Goal: Task Accomplishment & Management: Use online tool/utility

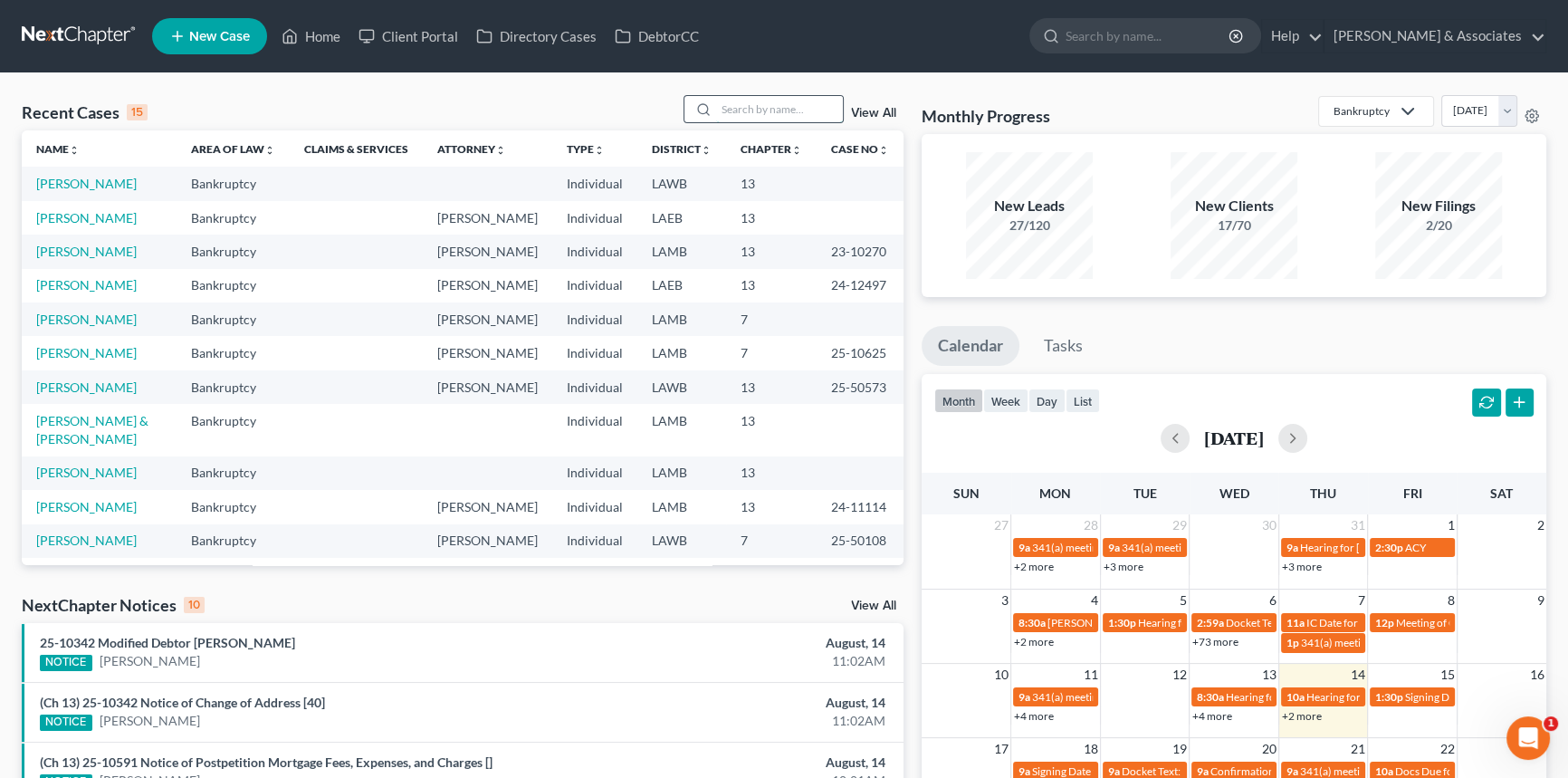
drag, startPoint x: 0, startPoint y: 0, endPoint x: 770, endPoint y: 115, distance: 778.5
click at [770, 115] on input "search" at bounding box center [779, 108] width 126 height 26
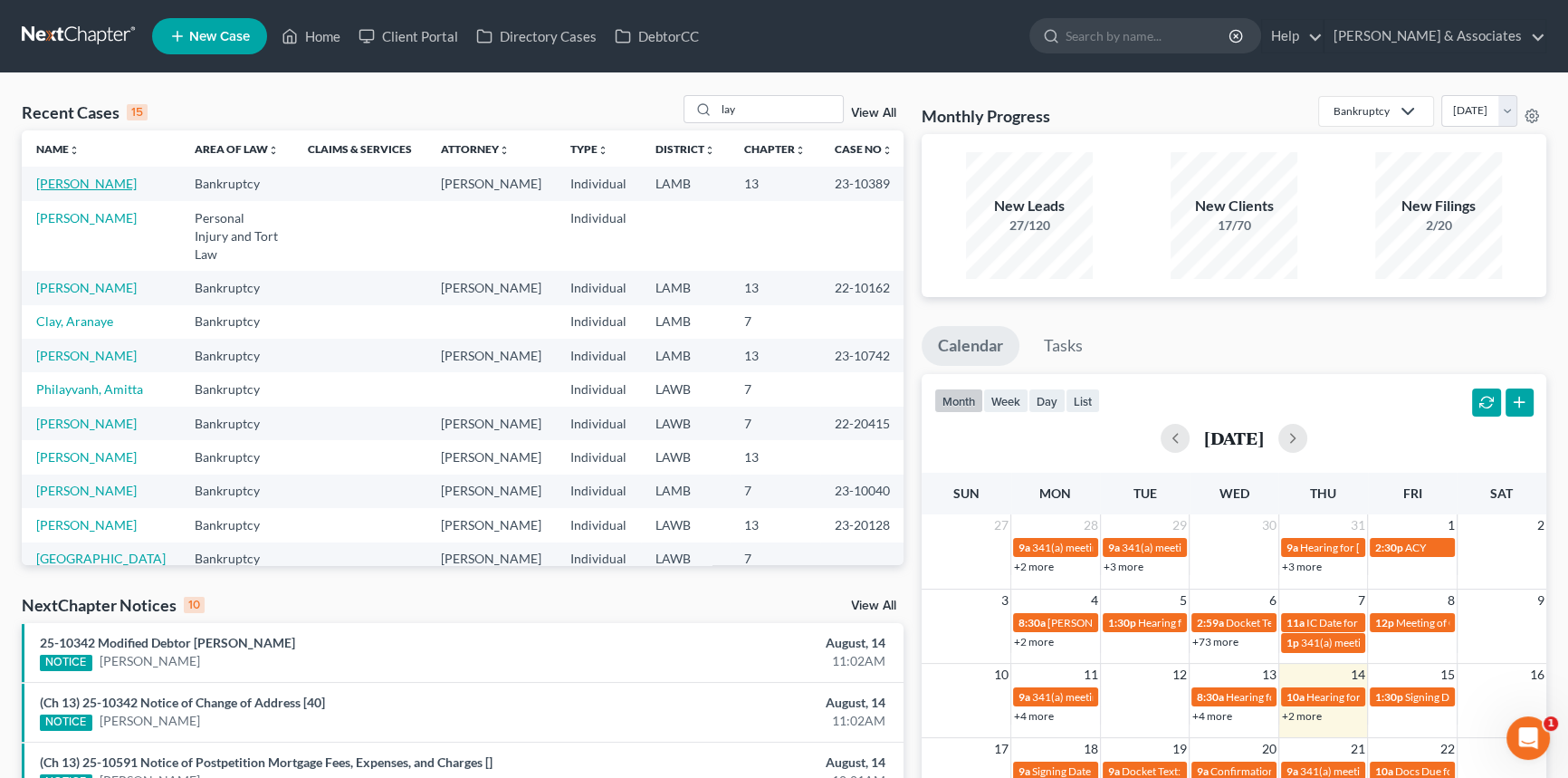
scroll to position [1, 0]
click at [755, 122] on div "lay" at bounding box center [763, 108] width 161 height 28
click at [755, 110] on input "lay" at bounding box center [779, 108] width 126 height 26
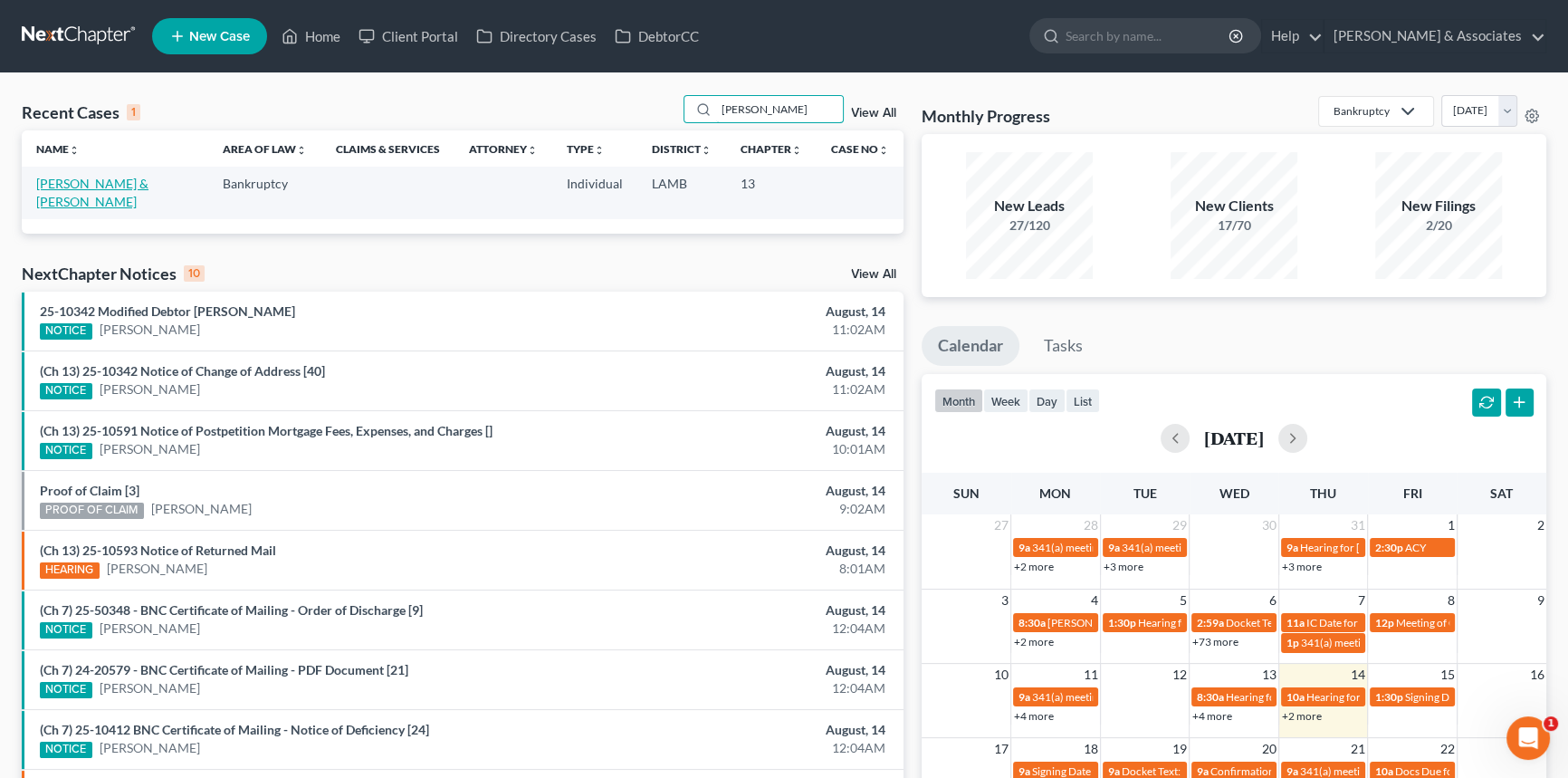
scroll to position [0, 0]
click at [1020, 407] on button "week" at bounding box center [1006, 400] width 45 height 25
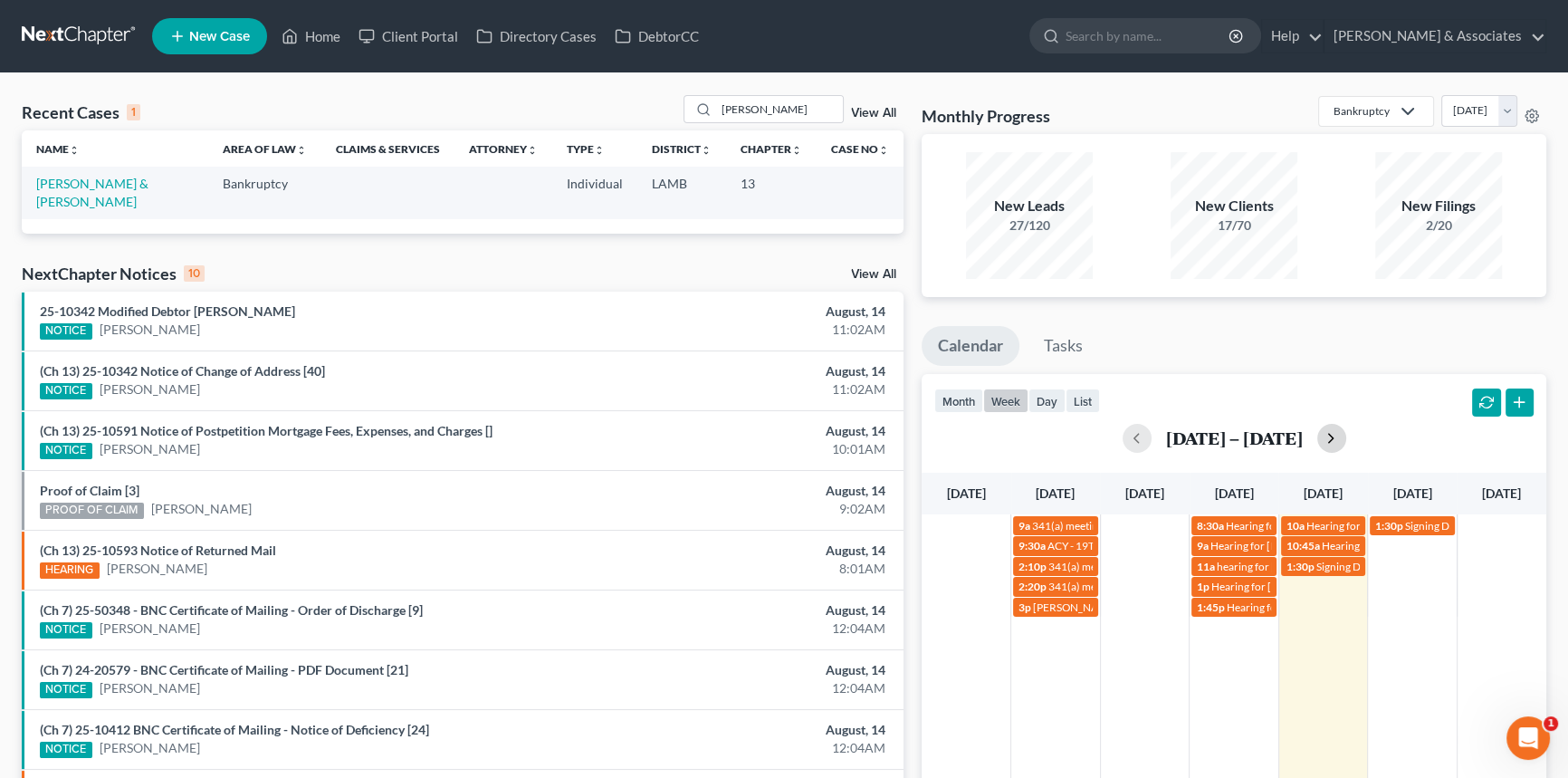
click at [1345, 429] on button "button" at bounding box center [1332, 439] width 29 height 29
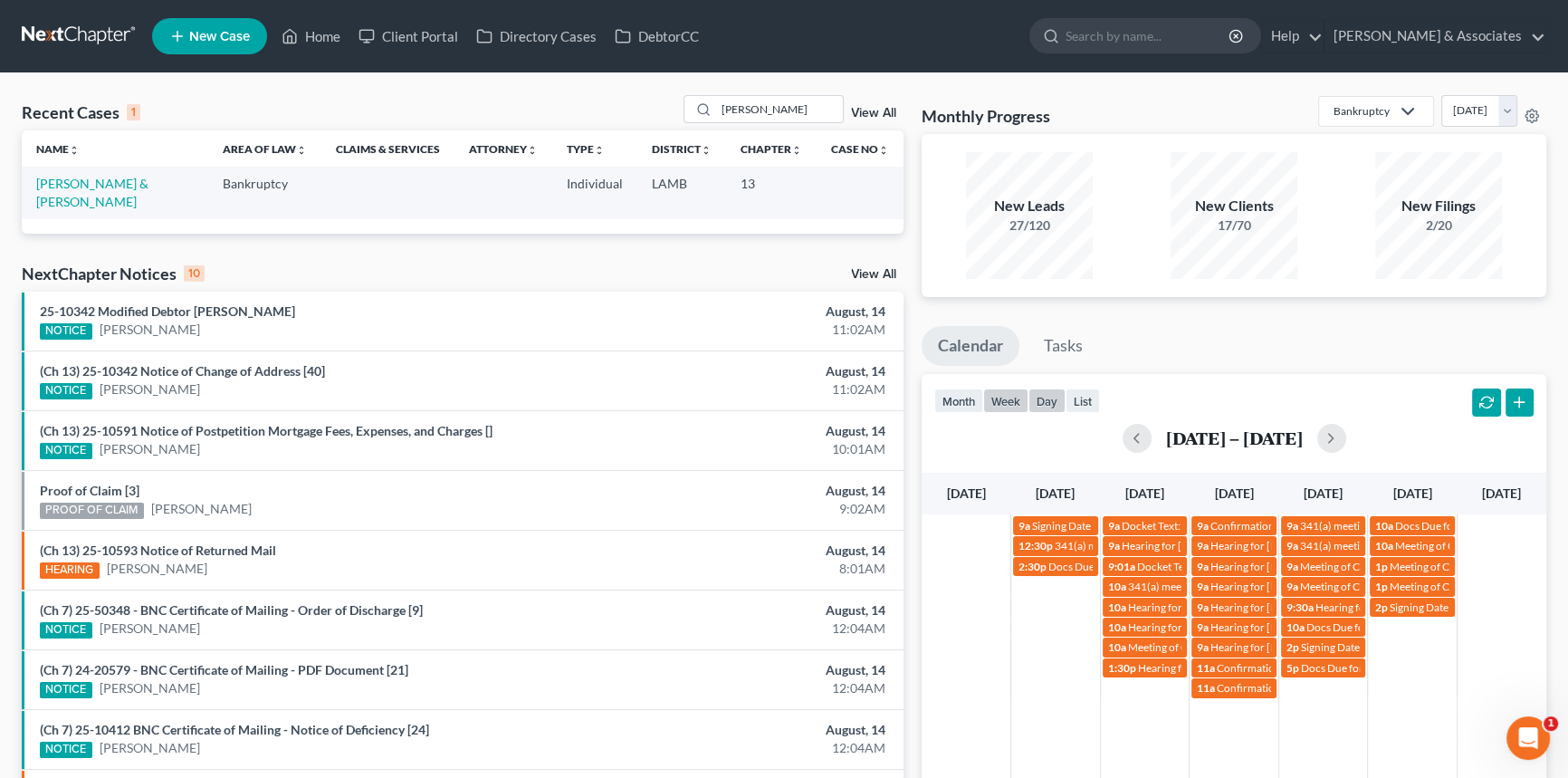
click at [1057, 396] on button "day" at bounding box center [1047, 400] width 37 height 25
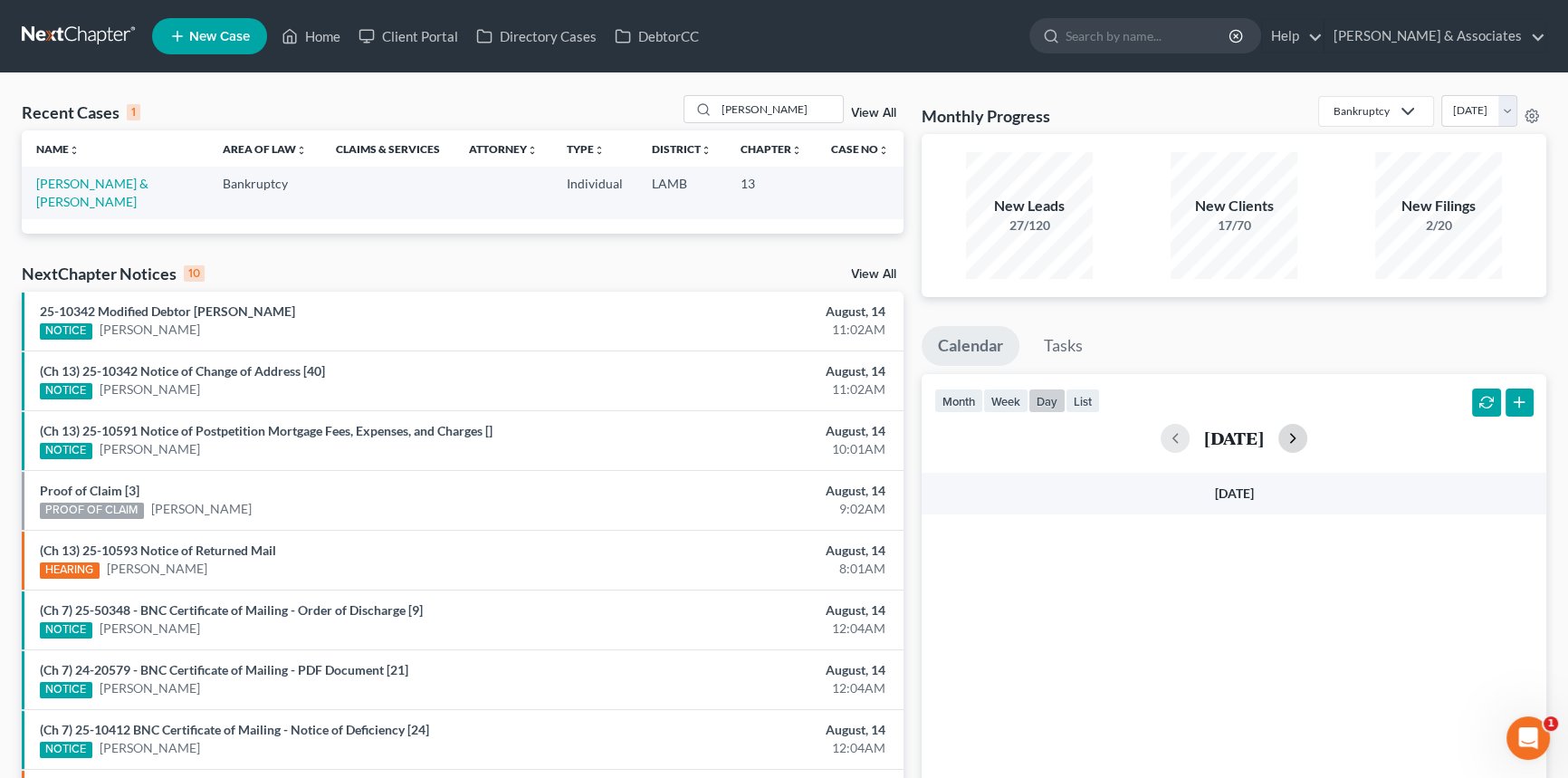
click at [1307, 437] on button "button" at bounding box center [1292, 439] width 29 height 29
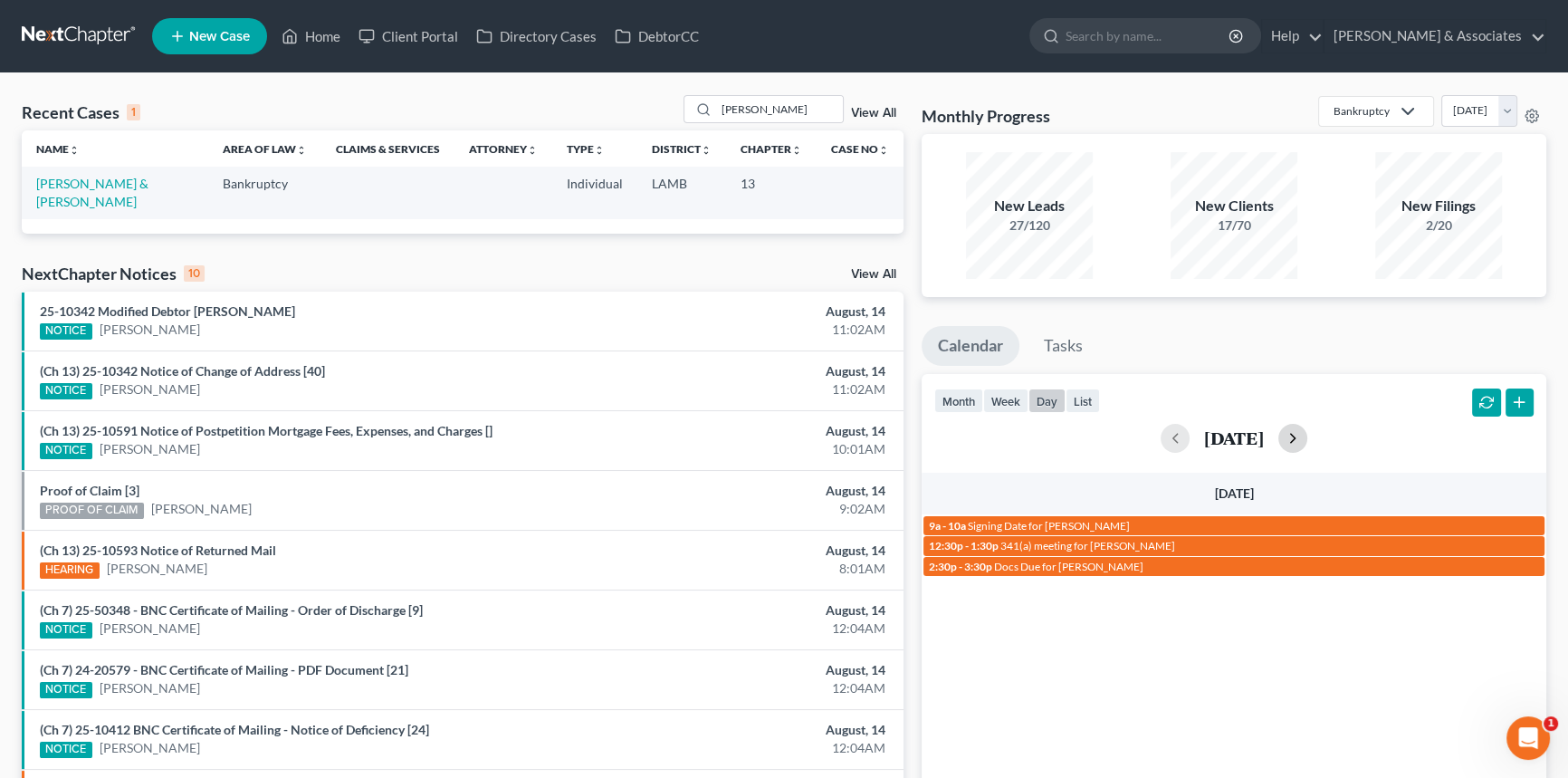
click at [1307, 438] on button "button" at bounding box center [1292, 439] width 29 height 29
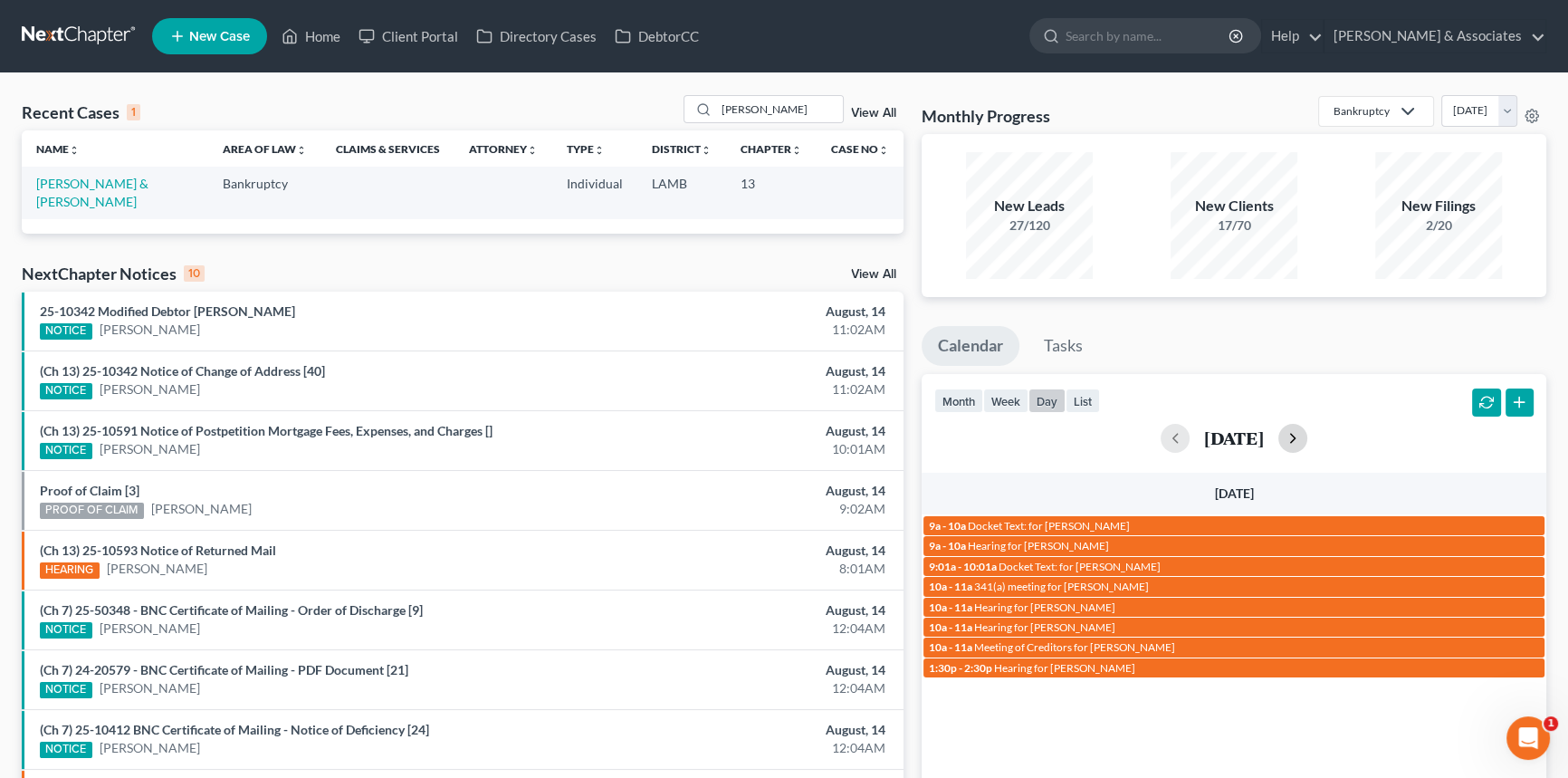
click at [1307, 437] on button "button" at bounding box center [1292, 439] width 29 height 29
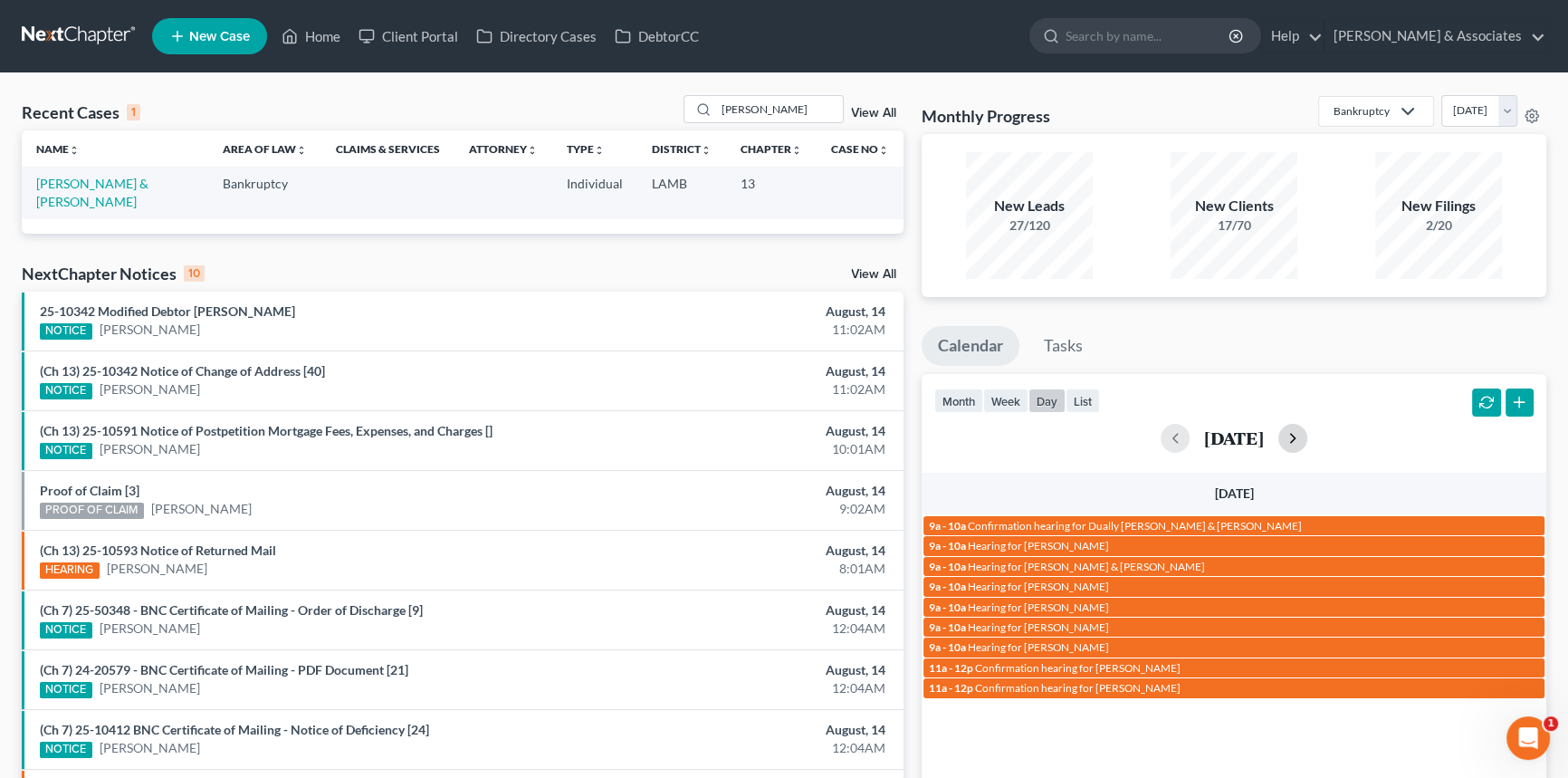
click at [1307, 434] on button "button" at bounding box center [1292, 439] width 29 height 29
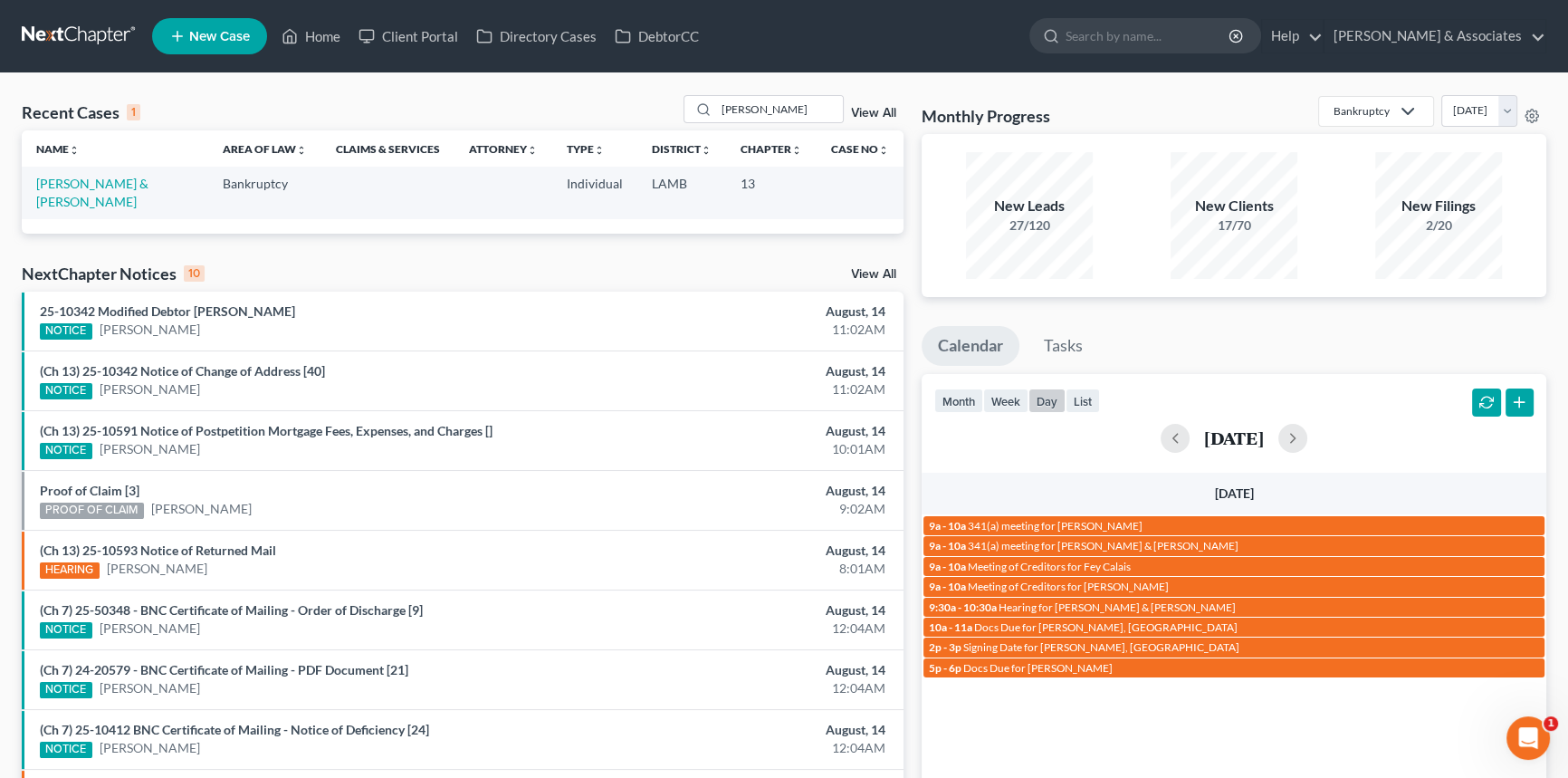
click at [1120, 442] on div "August 21, 2025" at bounding box center [1233, 439] width 599 height 29
click at [1161, 442] on button "button" at bounding box center [1175, 439] width 29 height 29
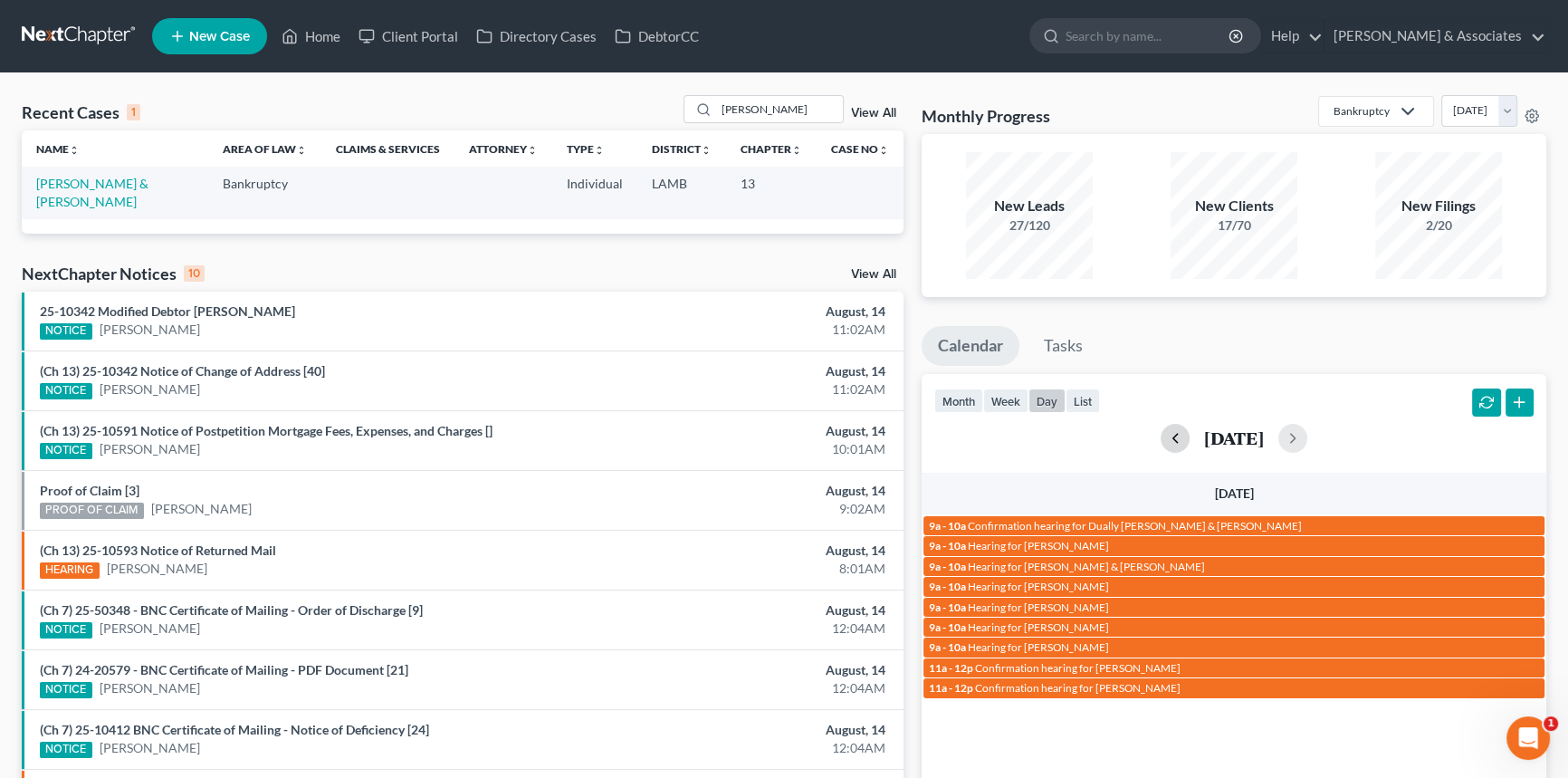
click at [1161, 442] on button "button" at bounding box center [1175, 439] width 29 height 29
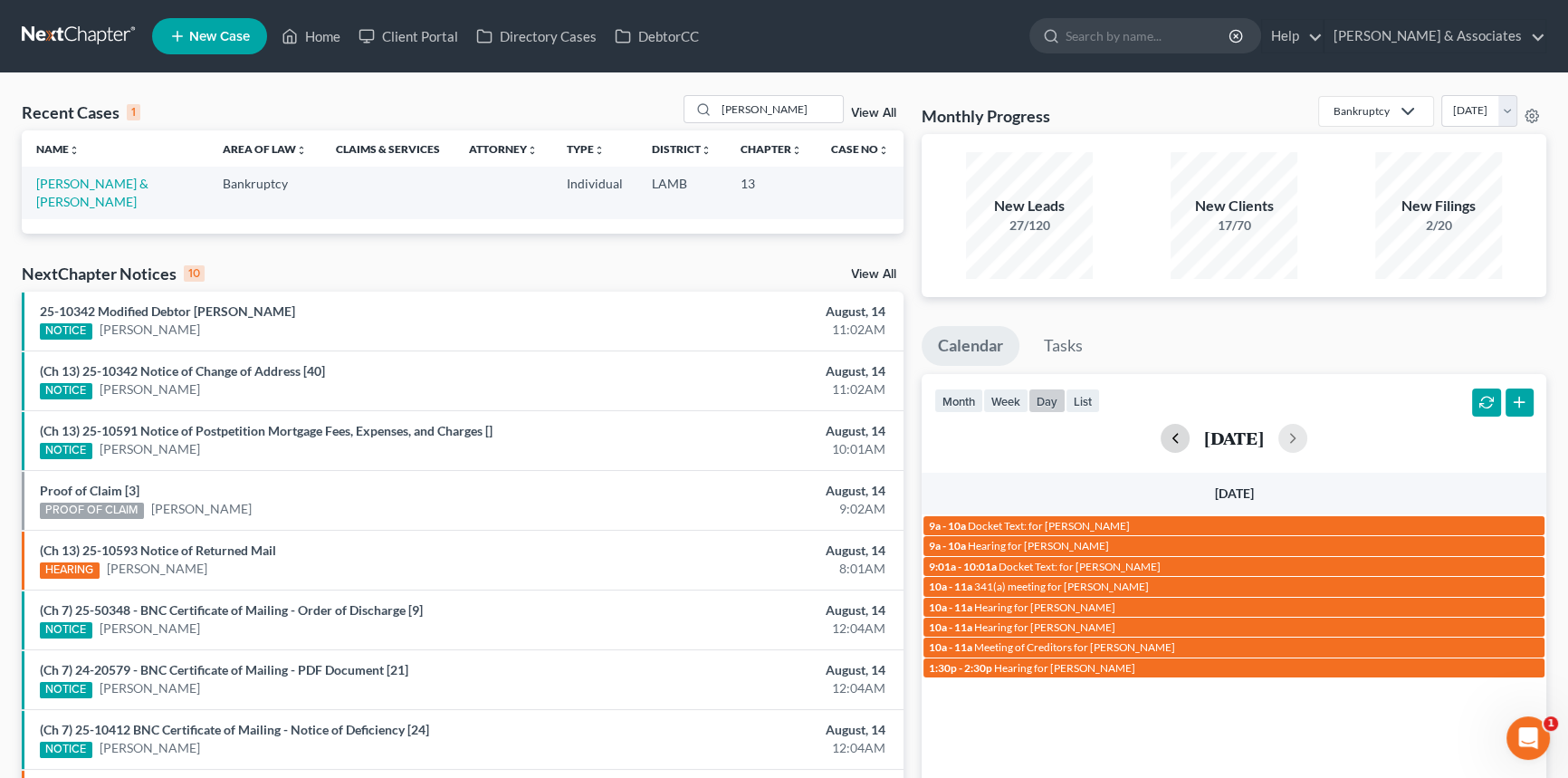
click at [1161, 442] on button "button" at bounding box center [1175, 439] width 29 height 29
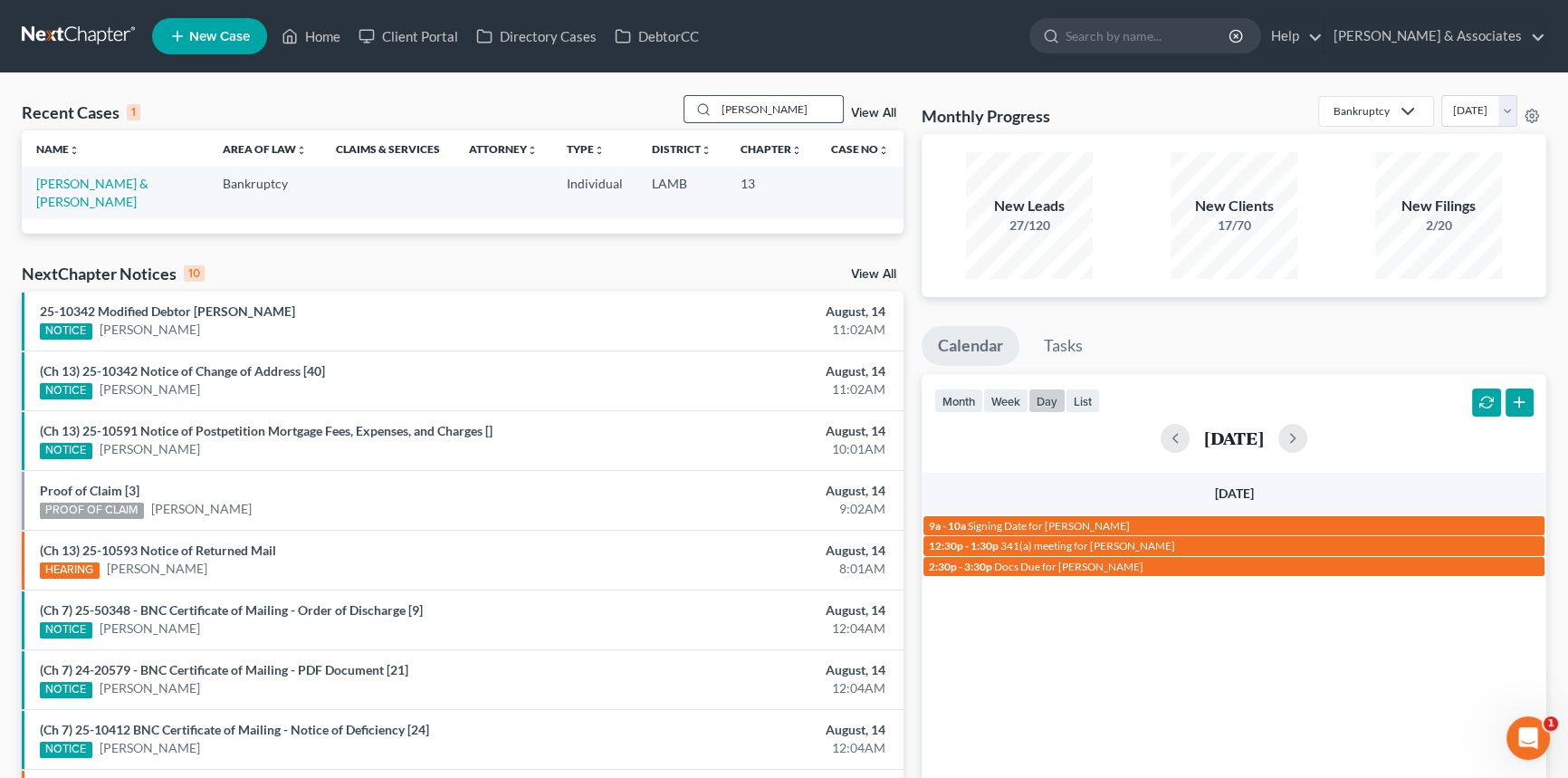
click at [783, 116] on input "britten" at bounding box center [779, 108] width 126 height 26
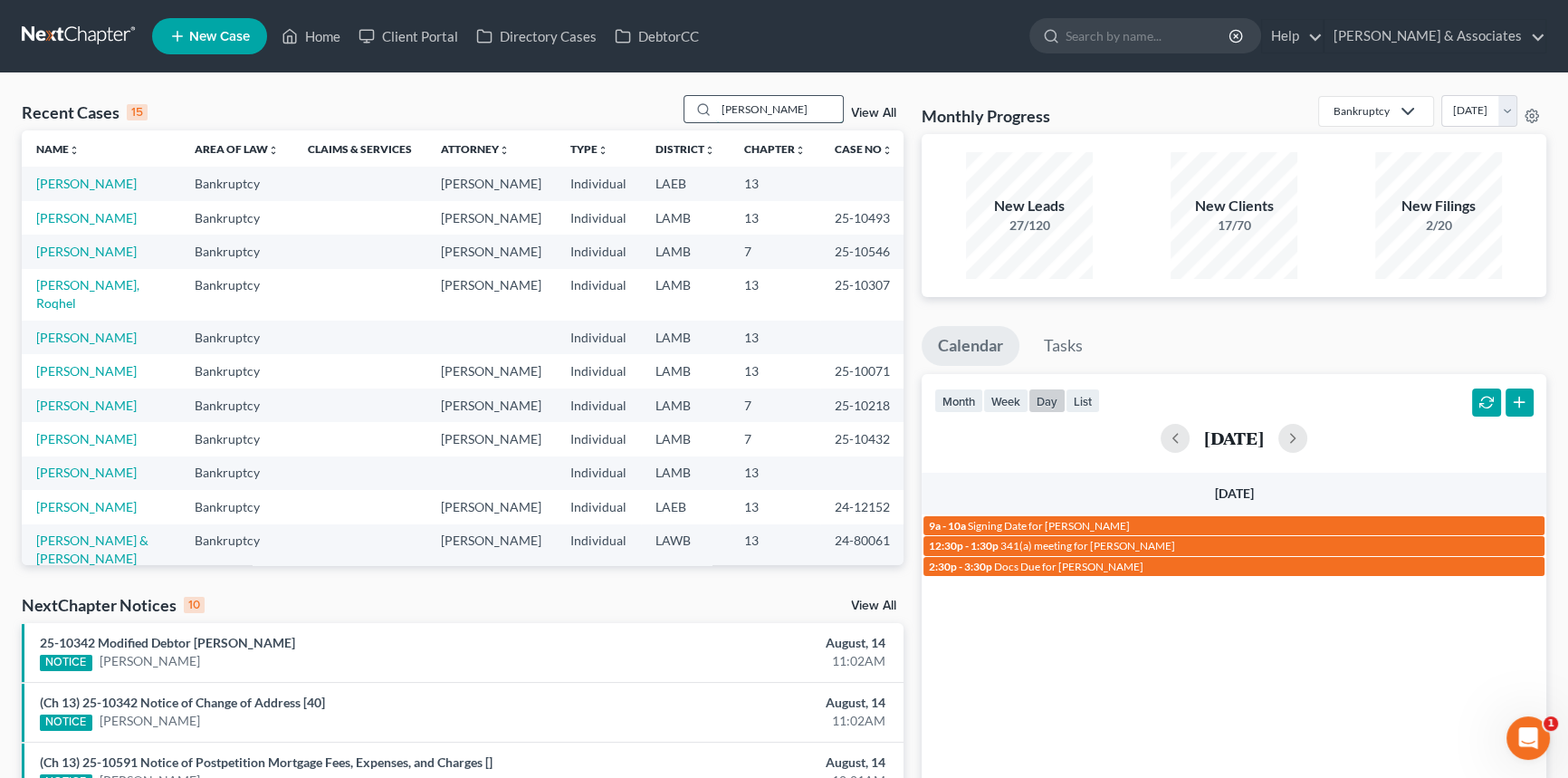
drag, startPoint x: 768, startPoint y: 123, endPoint x: 774, endPoint y: 109, distance: 15.2
click at [769, 120] on div "Recent Cases 15 johnson View All" at bounding box center [462, 112] width 881 height 35
click at [778, 98] on input "johnson" at bounding box center [779, 108] width 126 height 26
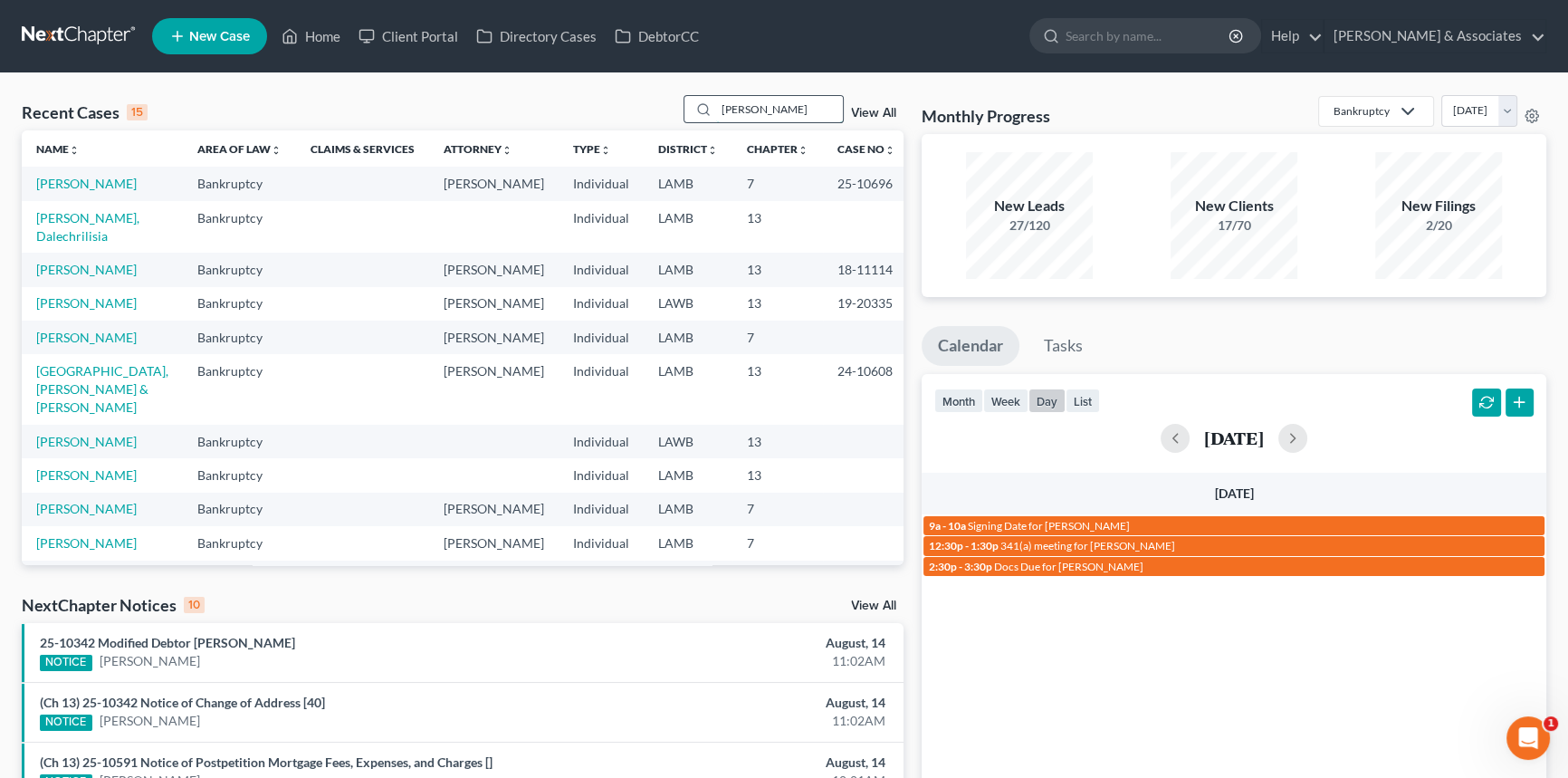
click at [782, 117] on input "landry" at bounding box center [779, 108] width 126 height 26
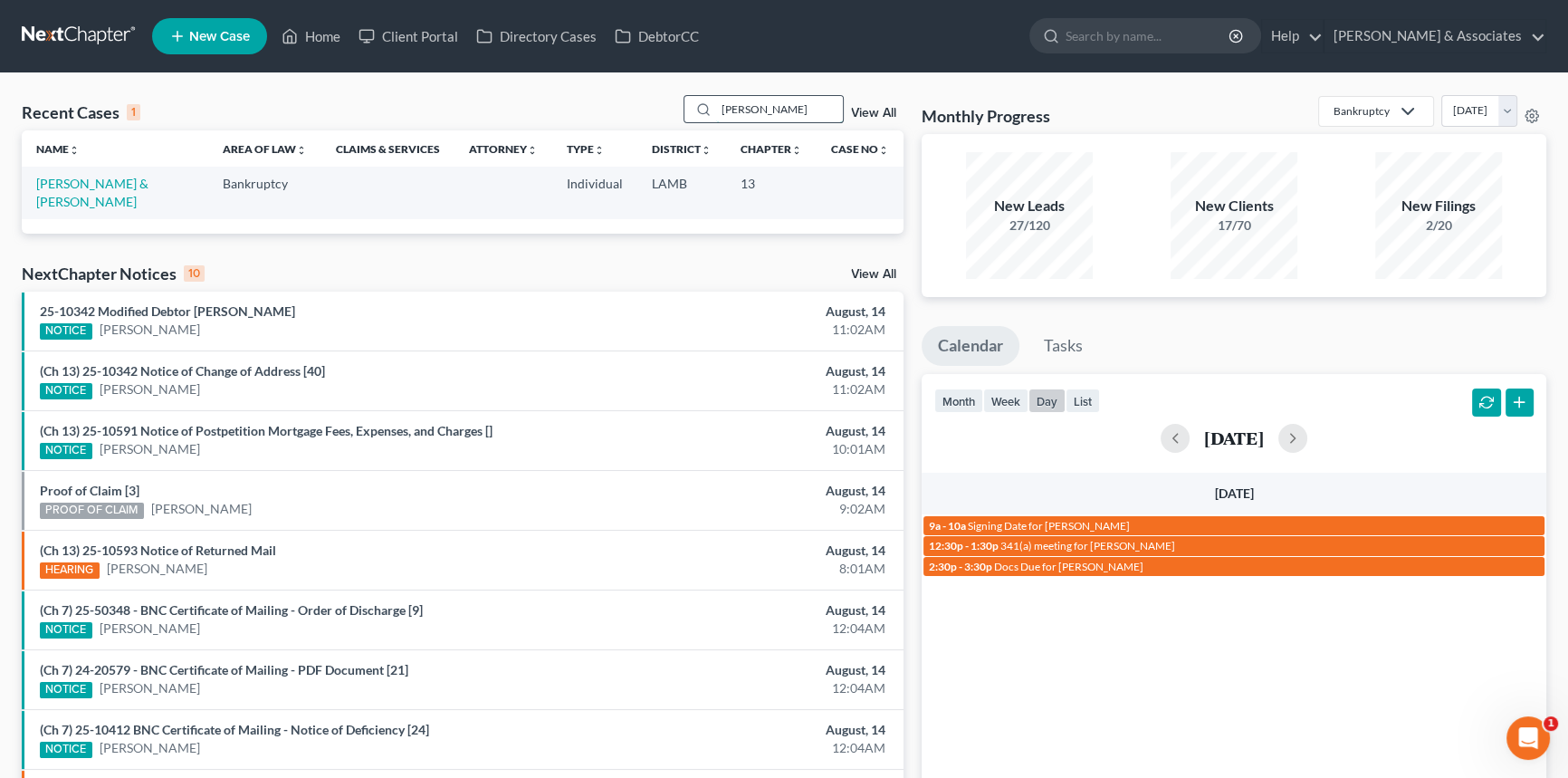
click at [779, 99] on input "martha" at bounding box center [779, 108] width 126 height 26
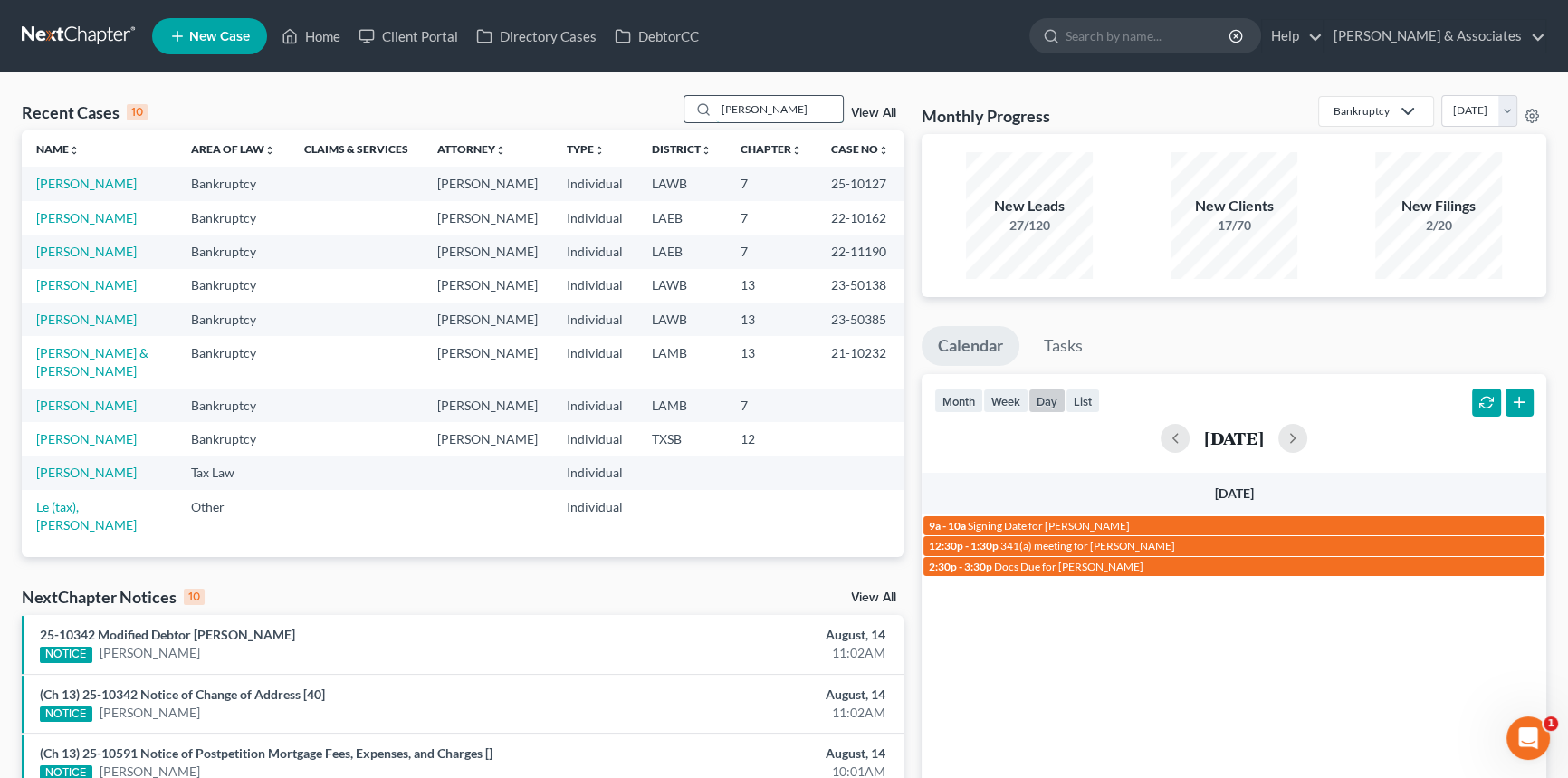
click at [752, 103] on input "christine" at bounding box center [779, 108] width 126 height 26
click at [752, 102] on input "christine" at bounding box center [779, 108] width 126 height 26
type input "martha"
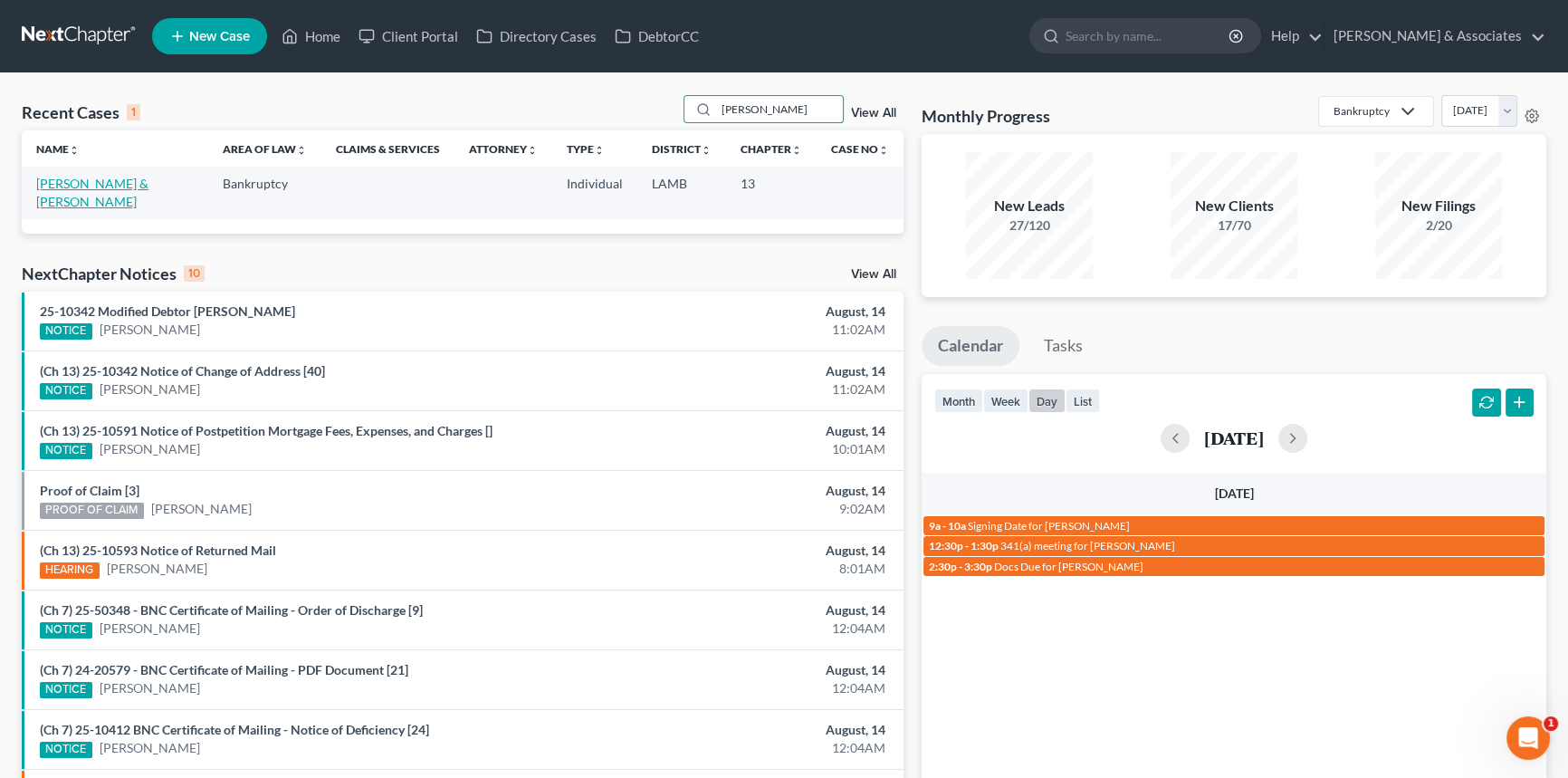
click at [122, 180] on link "Avaritt, Edward & Martha" at bounding box center [92, 192] width 112 height 34
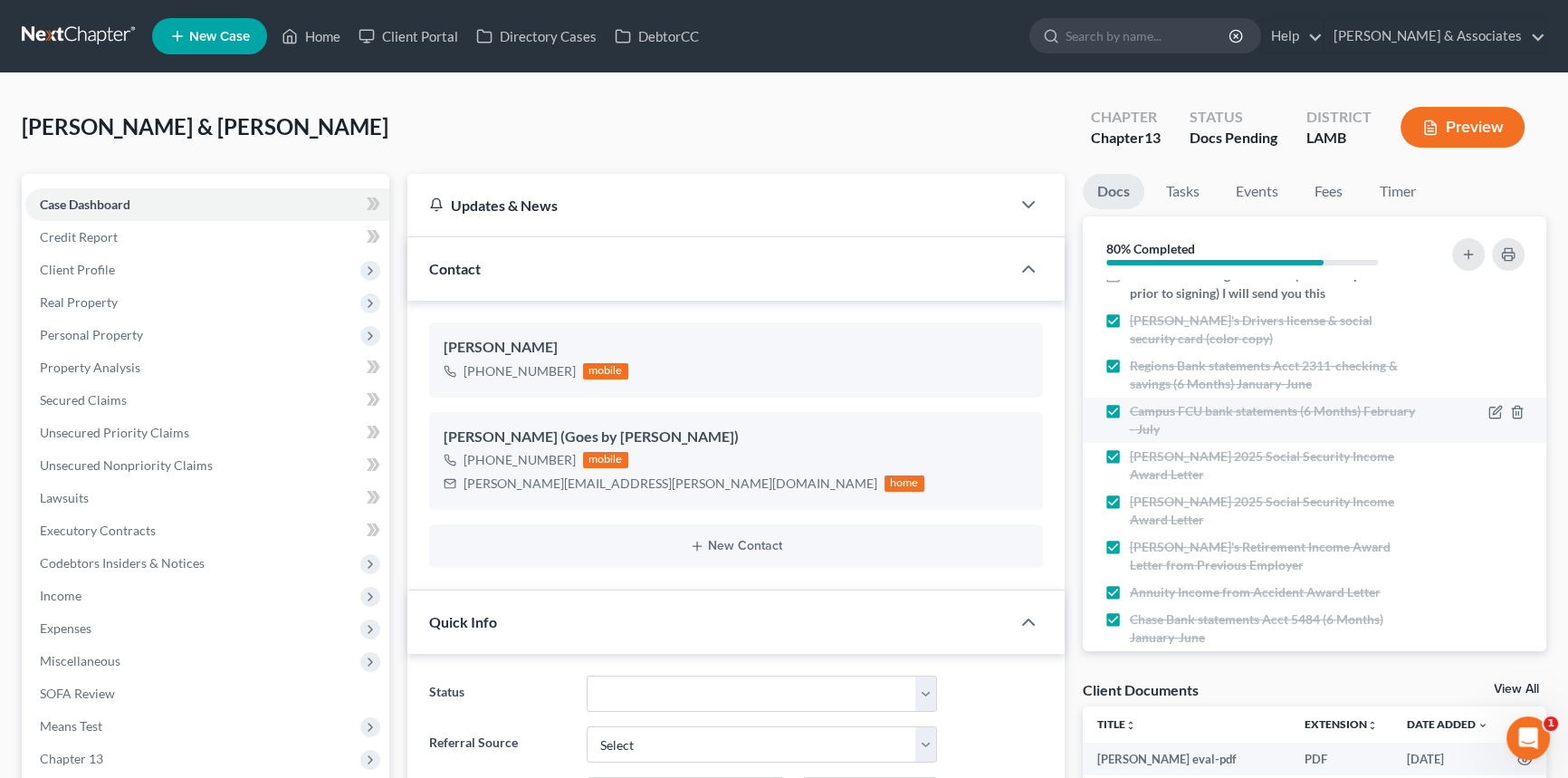
scroll to position [685, 0]
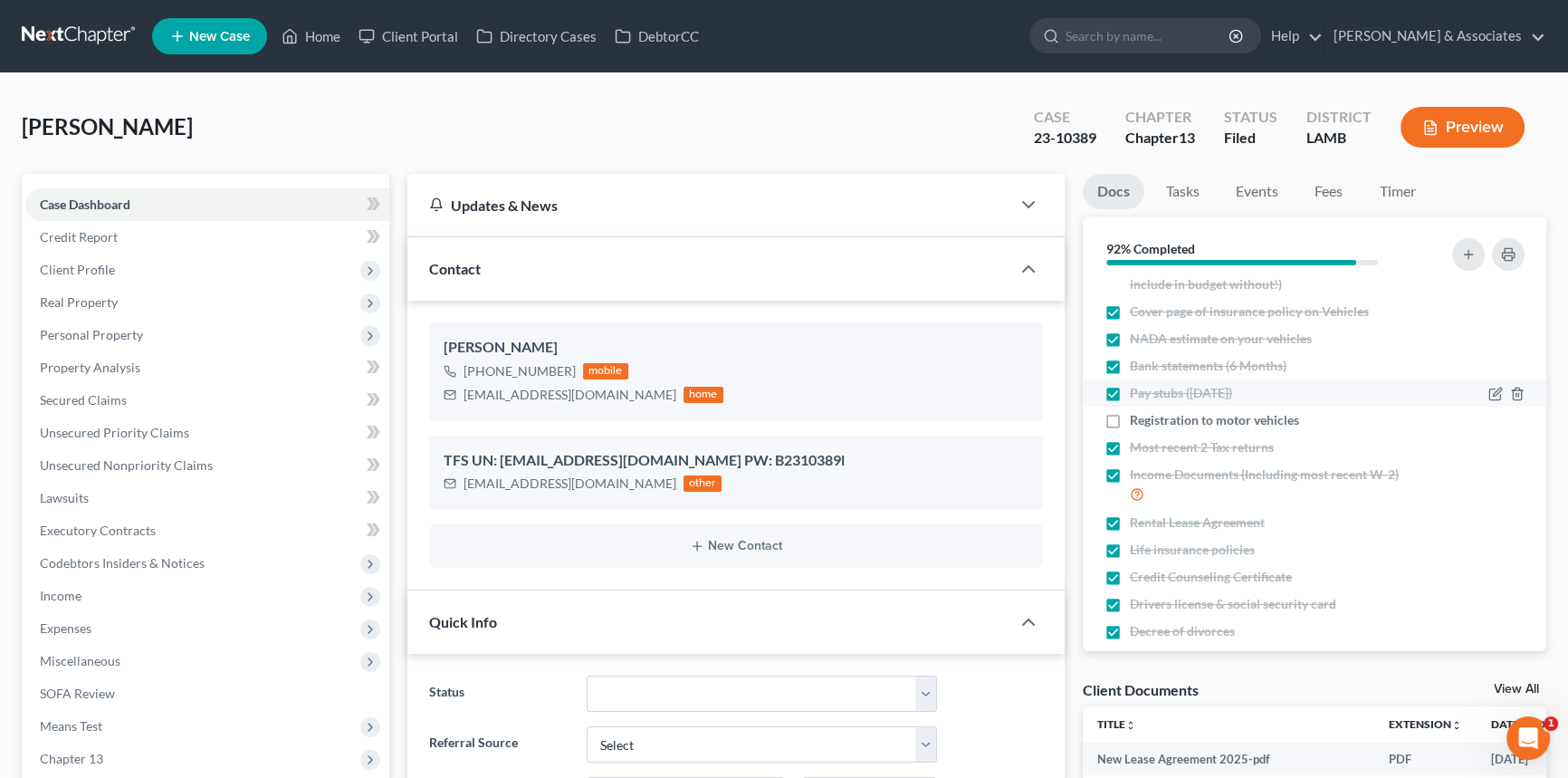
scroll to position [76, 0]
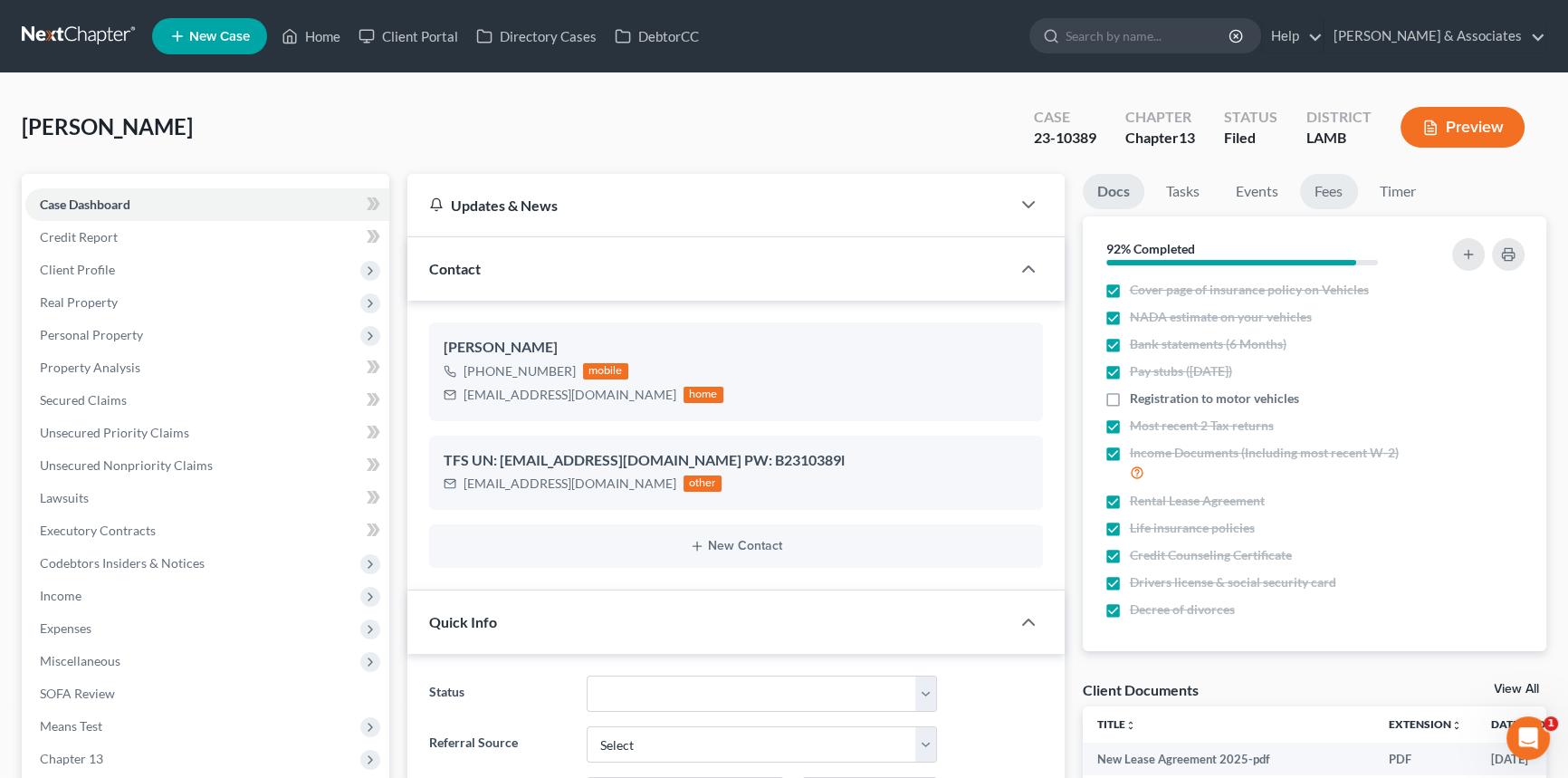
click at [1312, 190] on link "Fees" at bounding box center [1329, 191] width 58 height 35
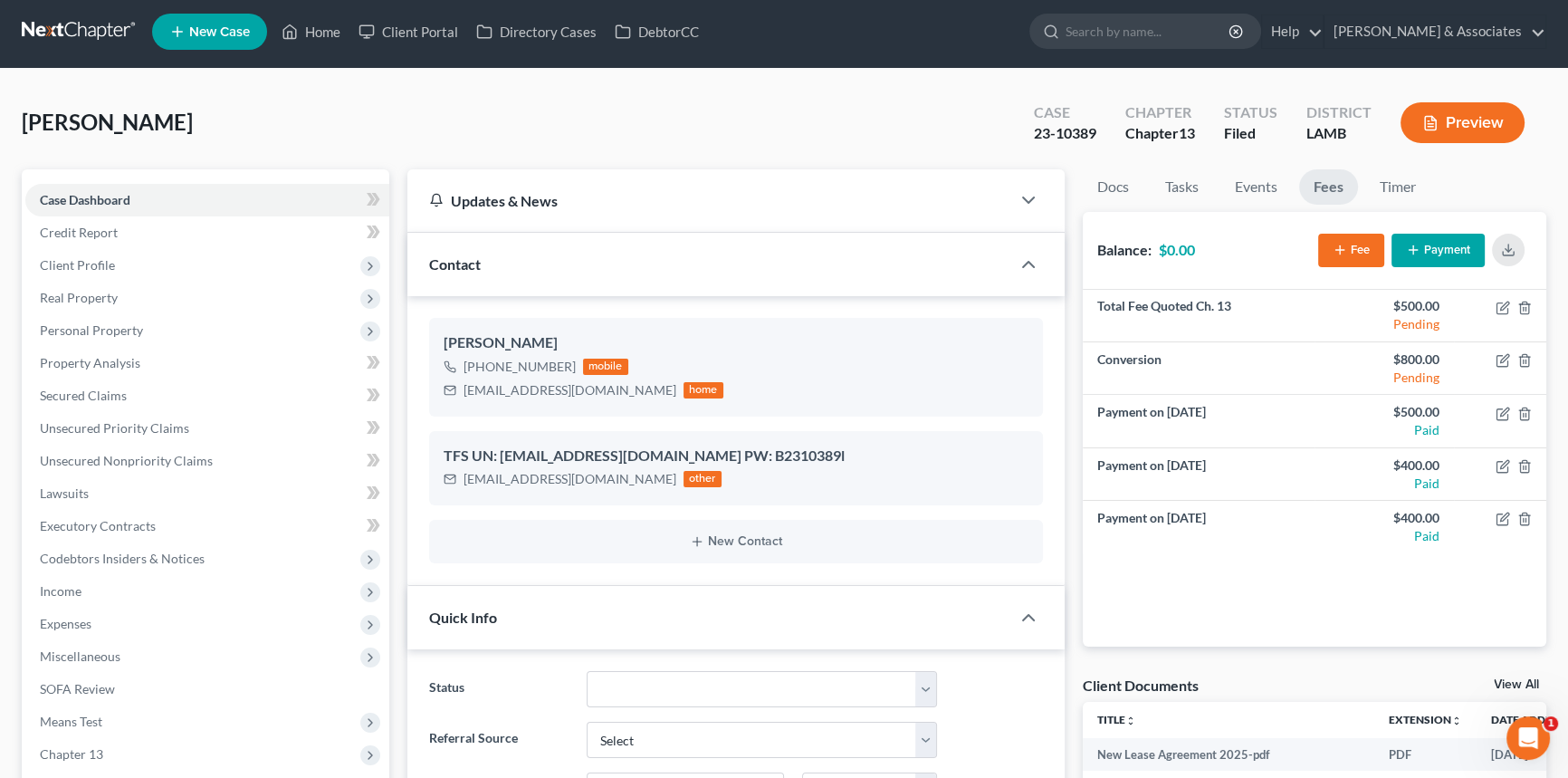
scroll to position [0, 0]
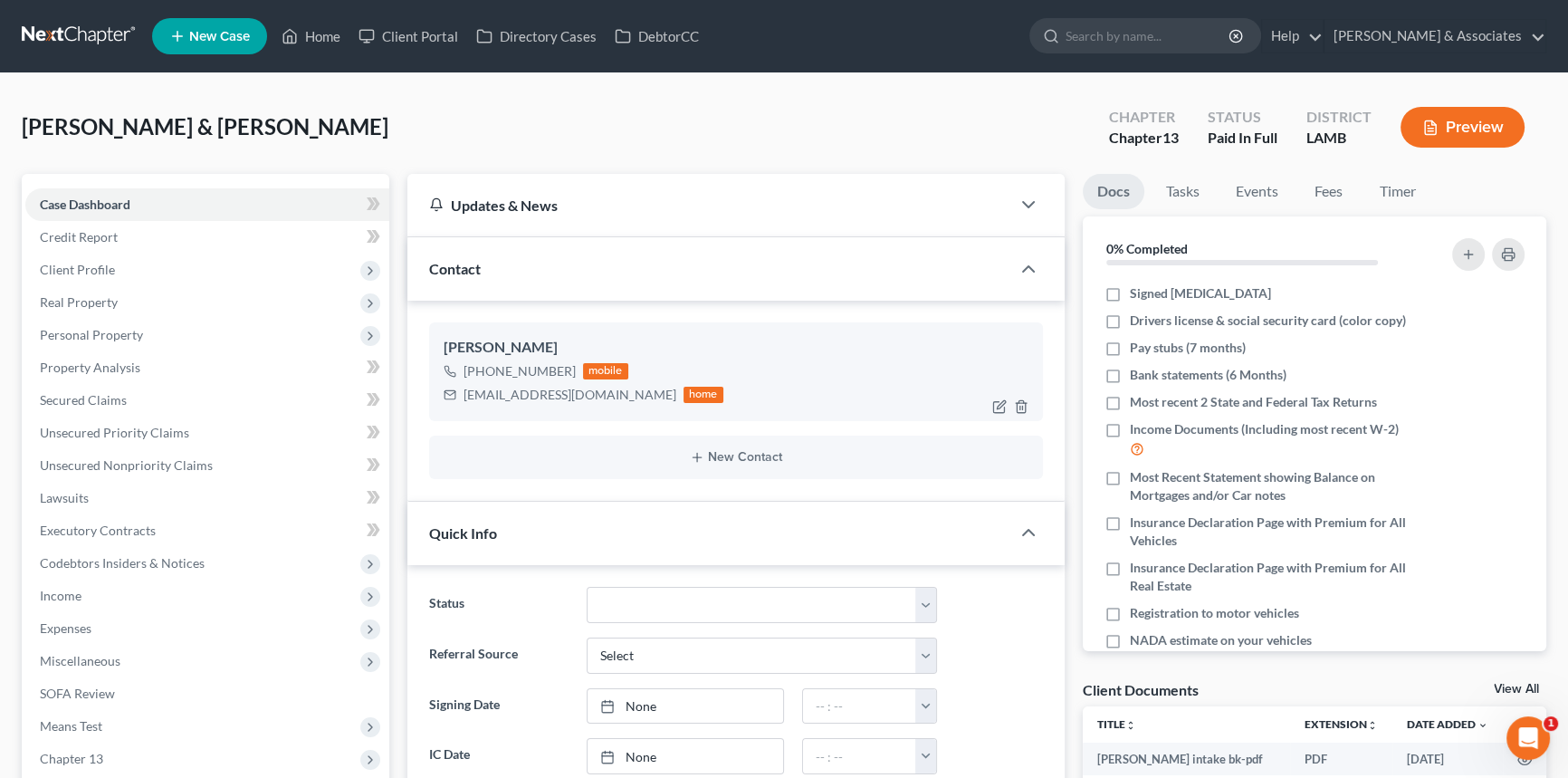
click at [538, 386] on div "abritten111@yahoo.com" at bounding box center [570, 395] width 213 height 18
click at [538, 386] on div "abritten111@yahoo.com" at bounding box center [570, 395] width 213 height 18
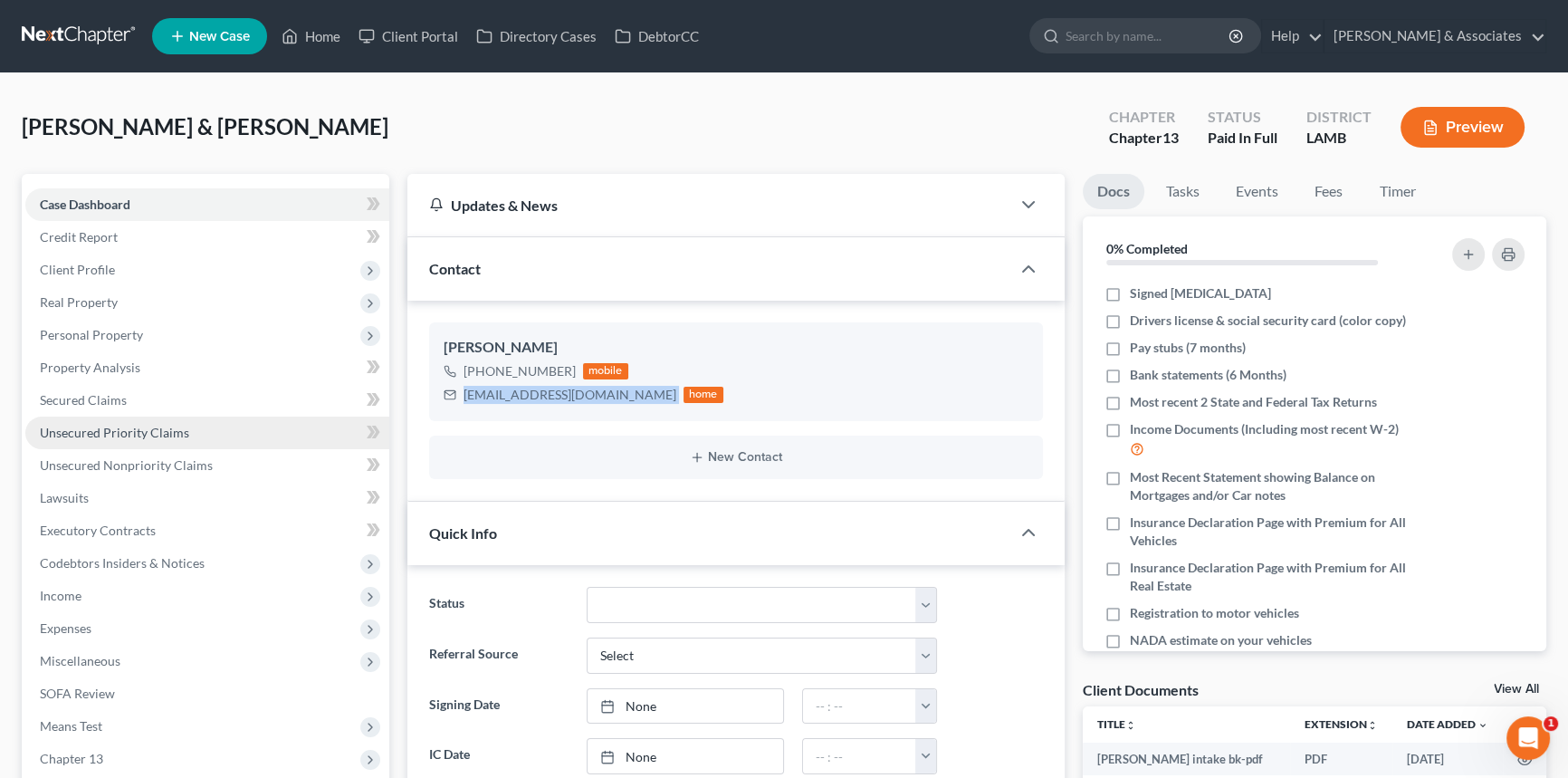
copy div "abritten111@yahoo.com"
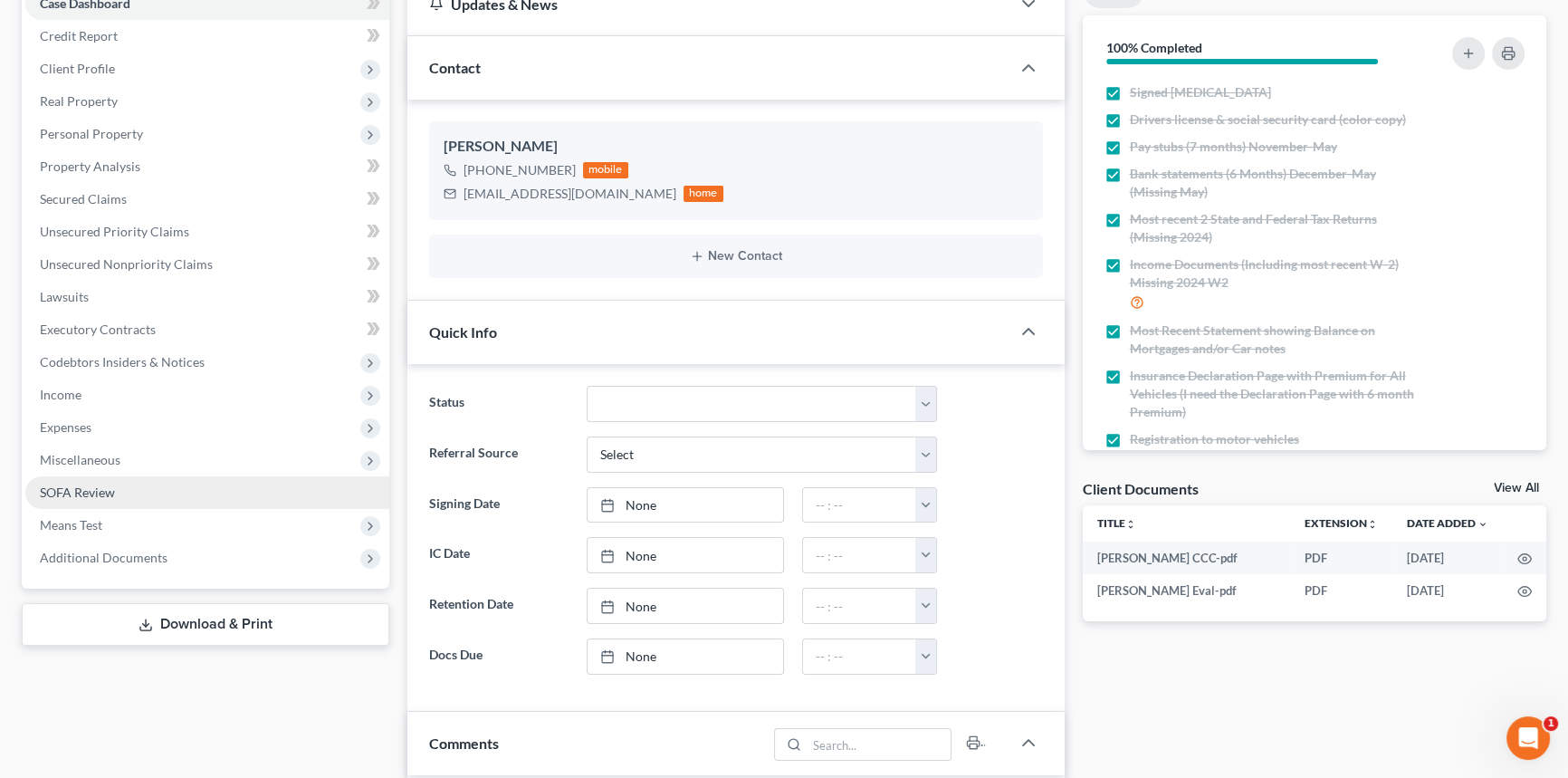
scroll to position [493, 0]
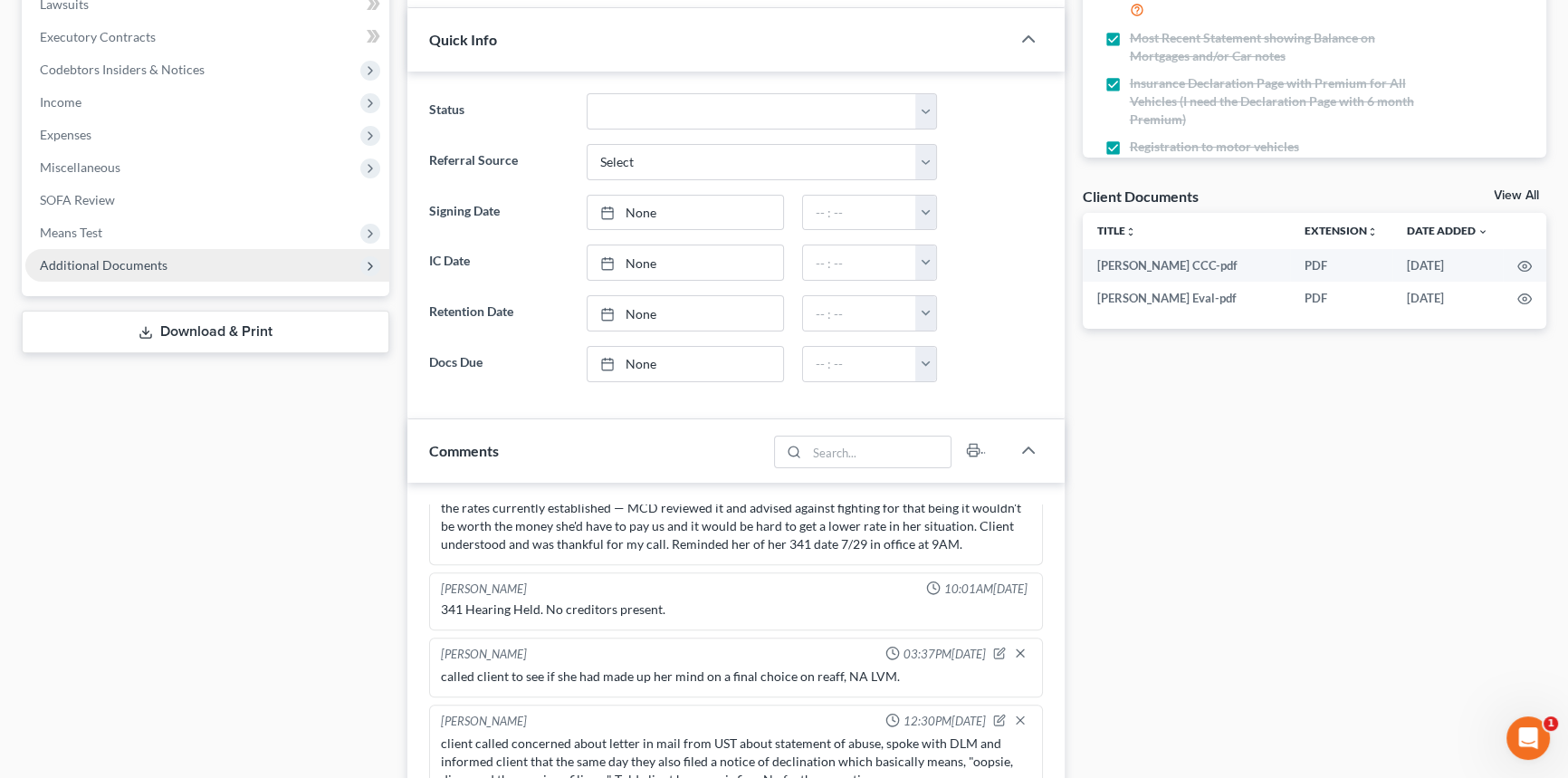
click at [181, 252] on span "Additional Documents" at bounding box center [207, 266] width 364 height 33
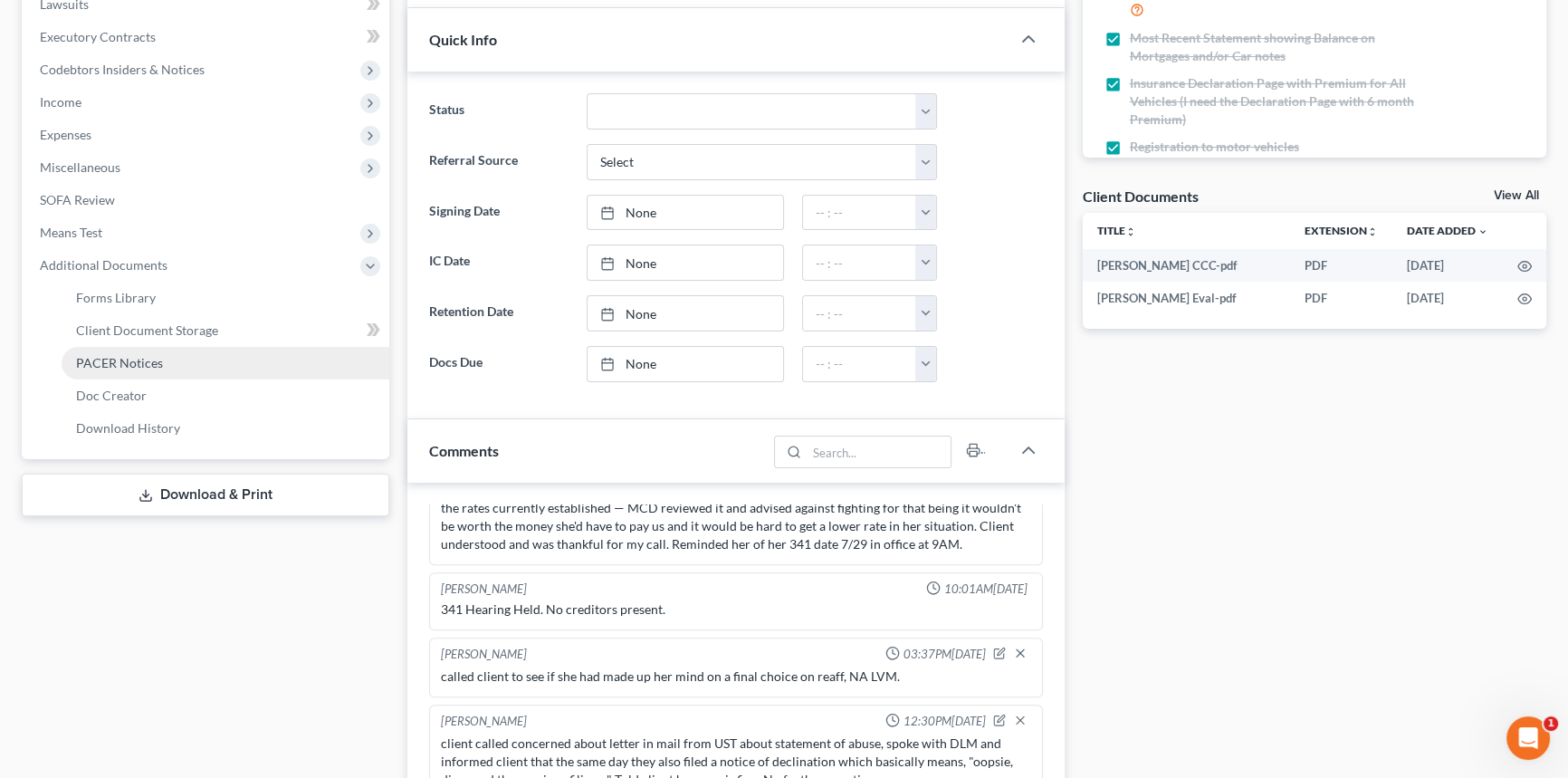
click at [192, 370] on link "PACER Notices" at bounding box center [226, 363] width 327 height 33
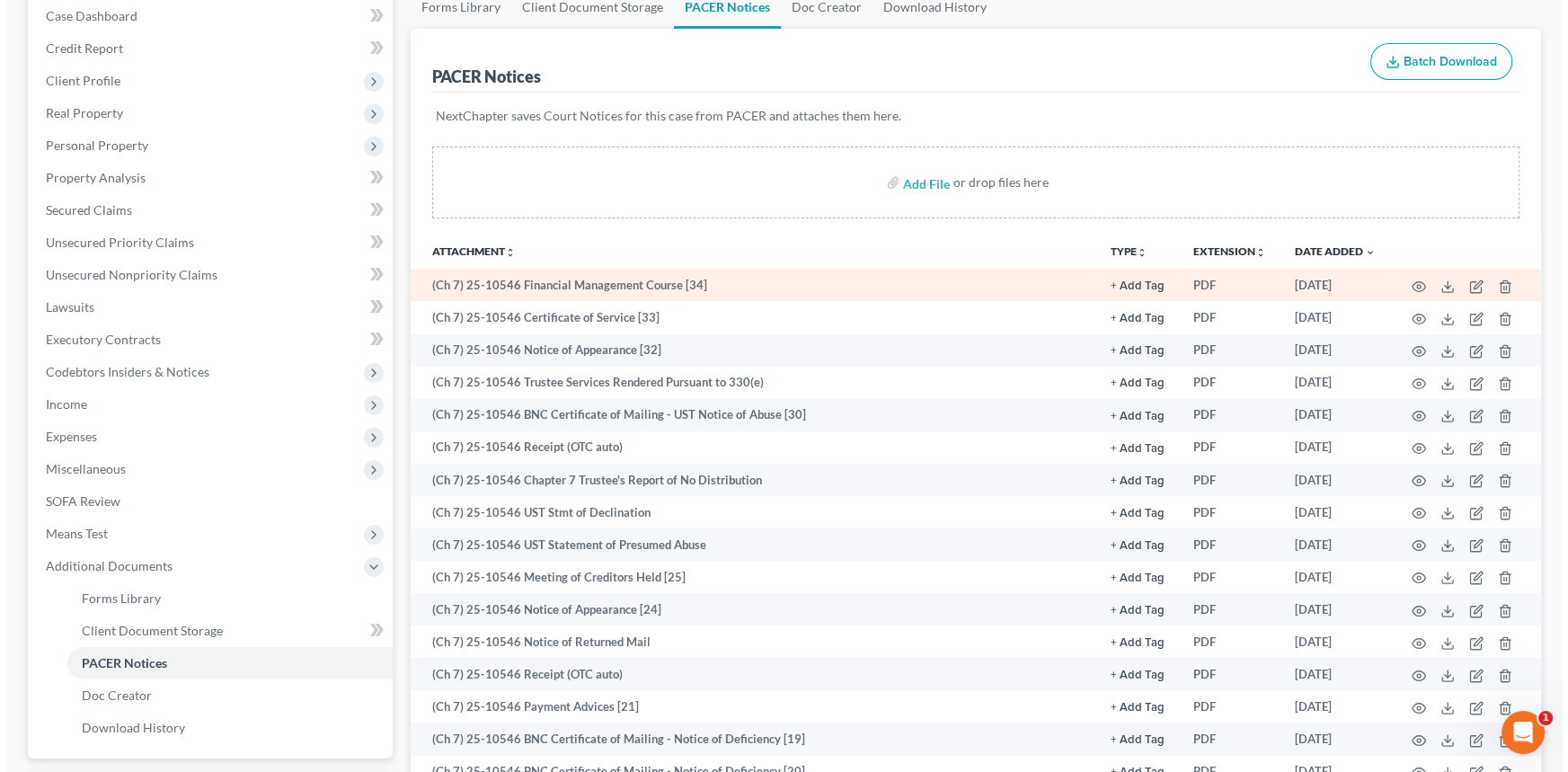
scroll to position [326, 0]
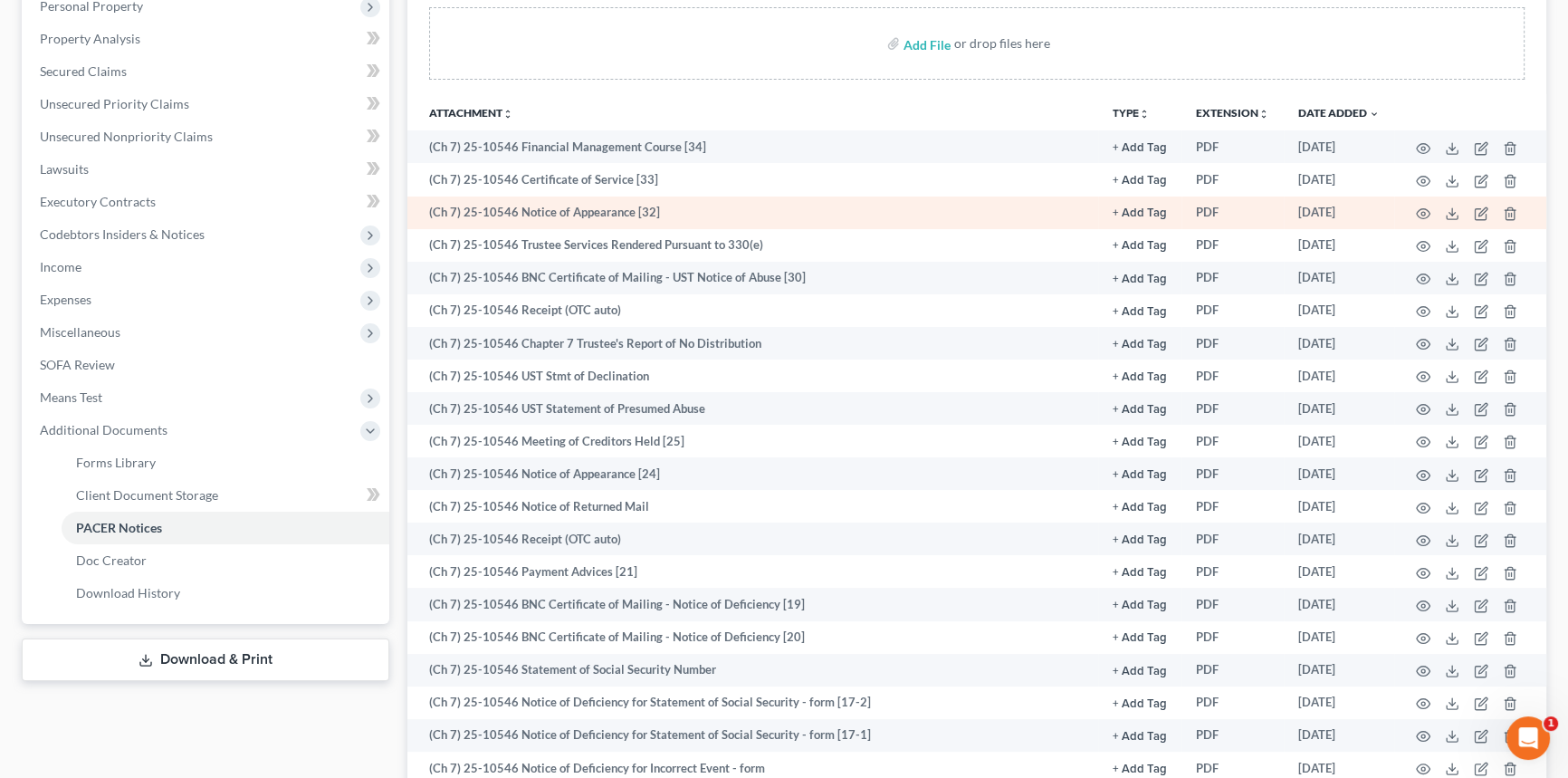
click at [1413, 214] on td at bounding box center [1470, 213] width 152 height 33
click at [1412, 210] on td at bounding box center [1470, 213] width 152 height 33
click at [1415, 207] on icon "button" at bounding box center [1422, 214] width 15 height 15
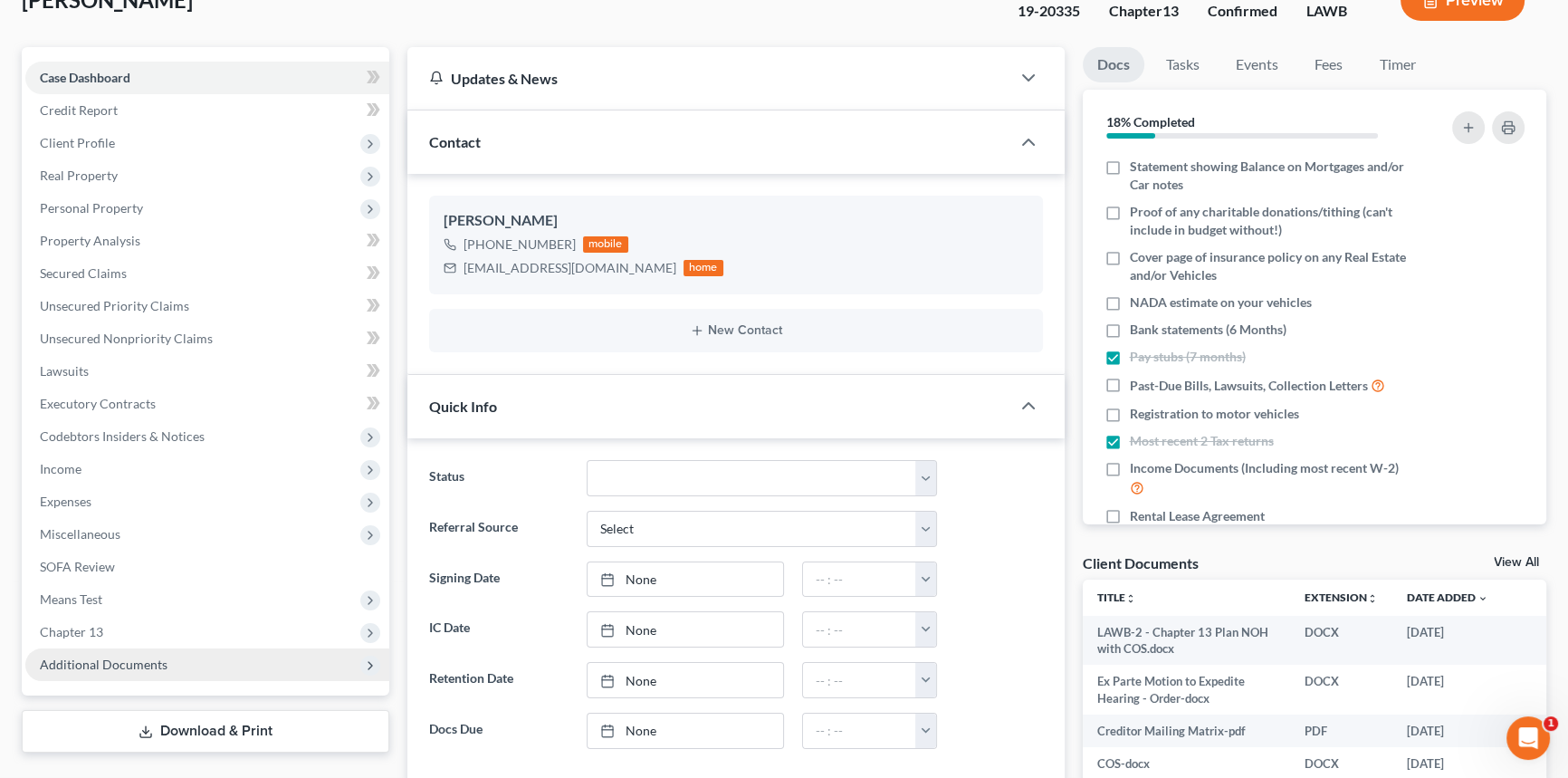
scroll to position [328, 0]
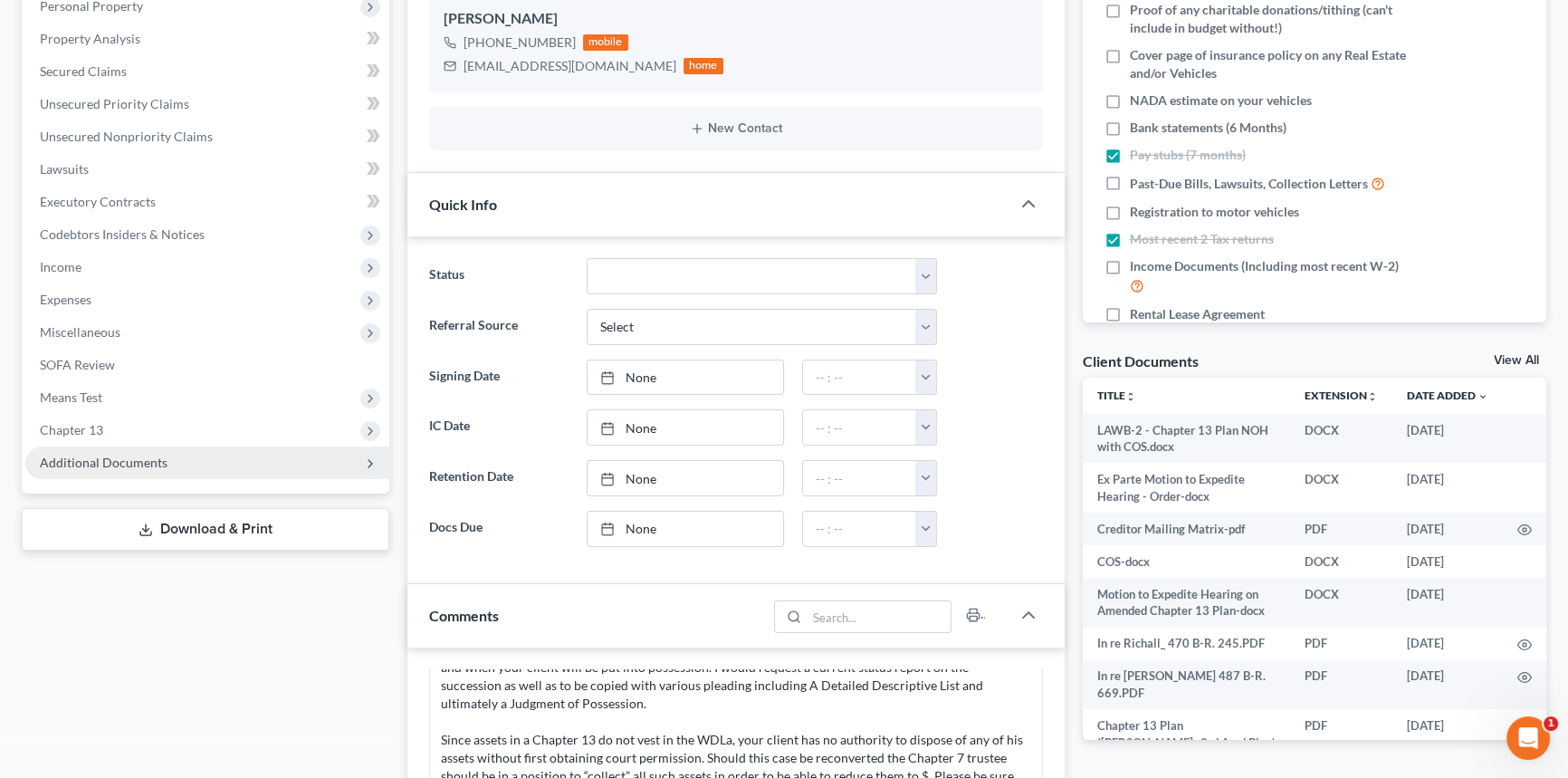
click at [125, 461] on span "Additional Documents" at bounding box center [104, 462] width 127 height 15
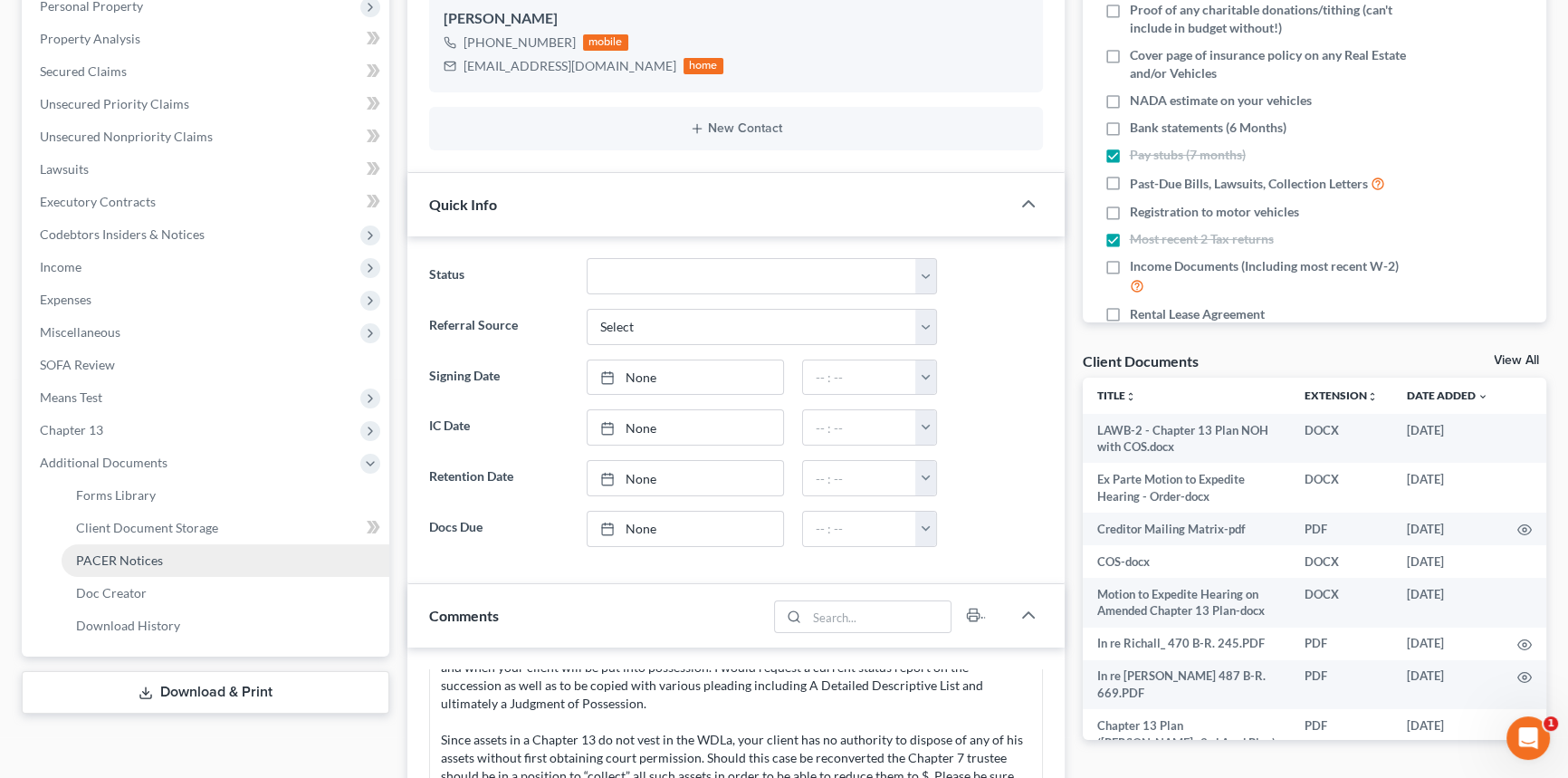
click at [123, 550] on link "PACER Notices" at bounding box center [226, 561] width 327 height 33
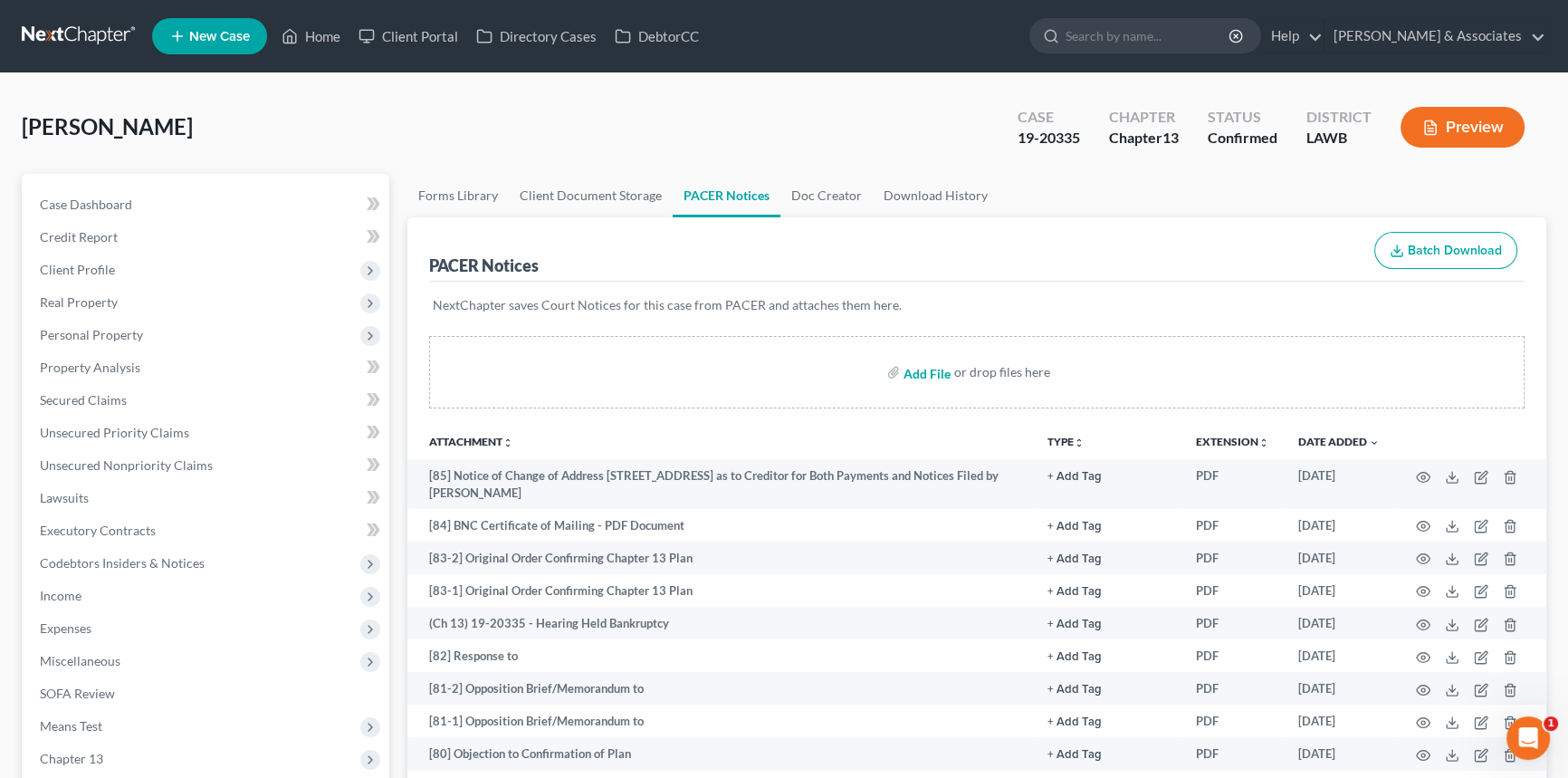
click at [937, 371] on input "file" at bounding box center [925, 372] width 44 height 33
type input "C:\fakepath\TT LETTER MISSING TAX RETURNS.pdf"
